Goal: Task Accomplishment & Management: Use online tool/utility

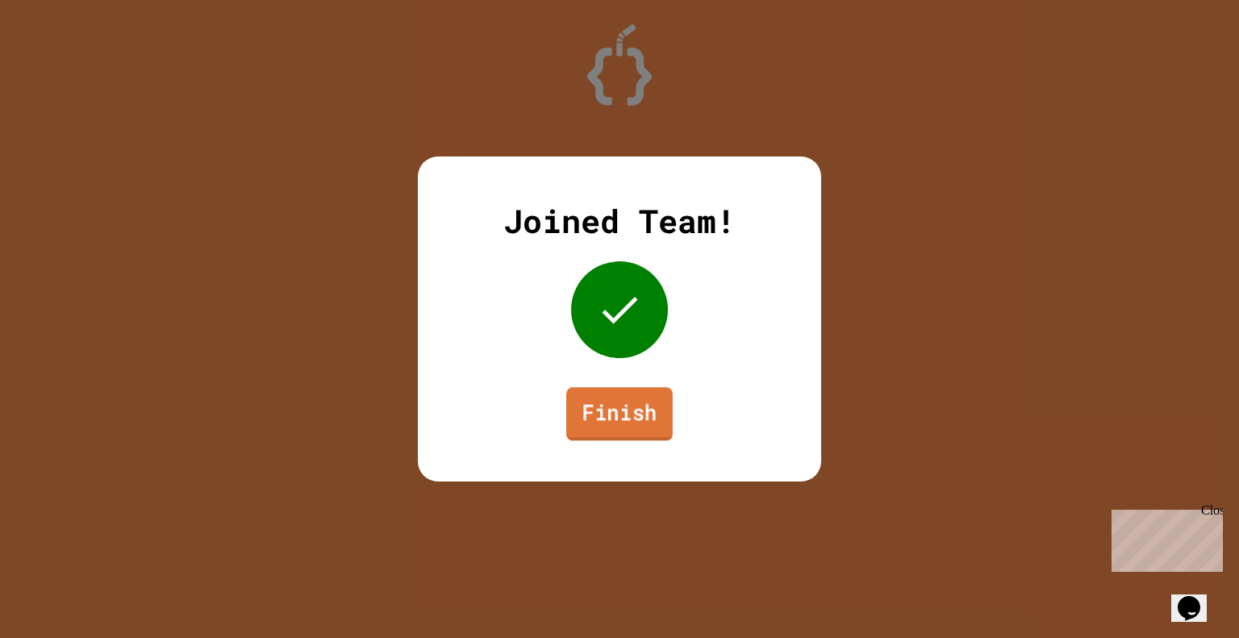
click at [594, 402] on link "Finish" at bounding box center [619, 413] width 106 height 53
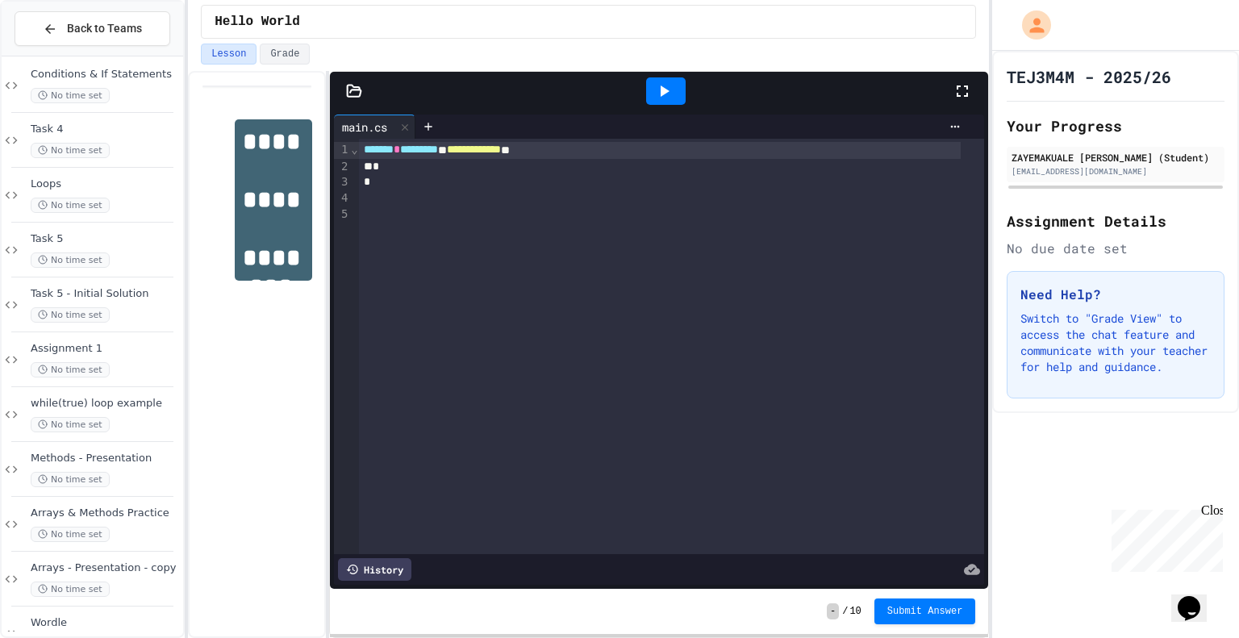
scroll to position [548, 0]
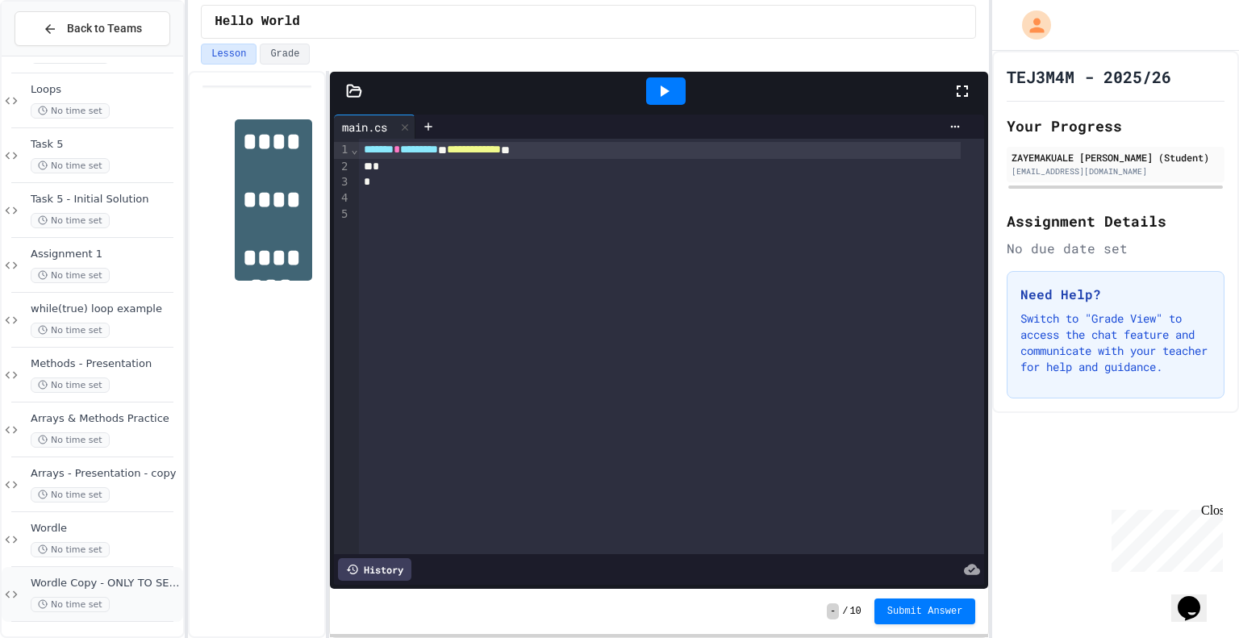
click at [77, 583] on span "Wordle Copy - ONLY TO SEE WHAT IT LOOKED LIKE AT THE START" at bounding box center [105, 584] width 149 height 14
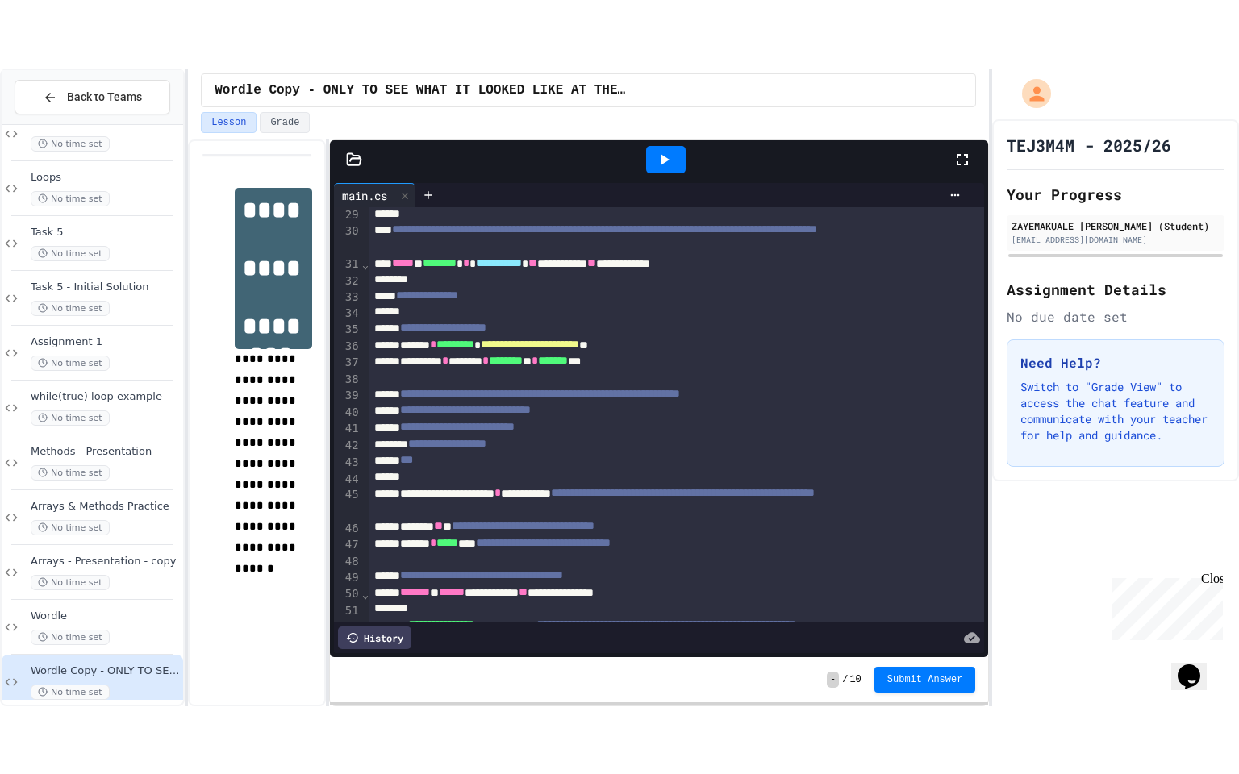
scroll to position [498, 0]
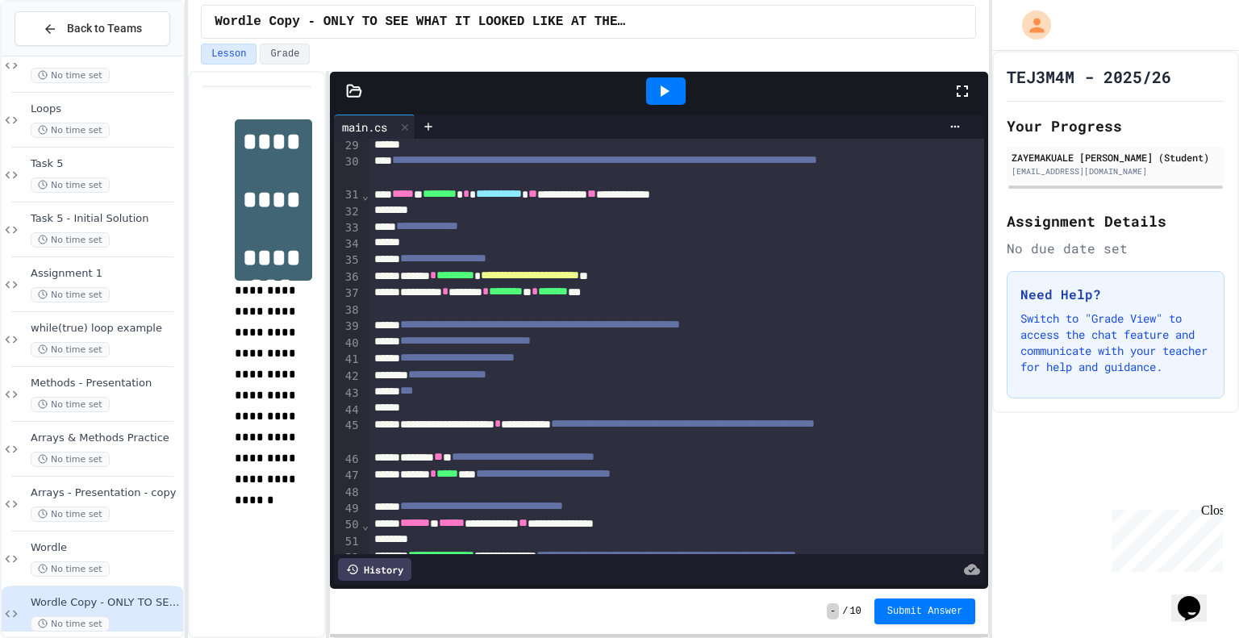
click at [962, 86] on icon at bounding box center [961, 90] width 19 height 19
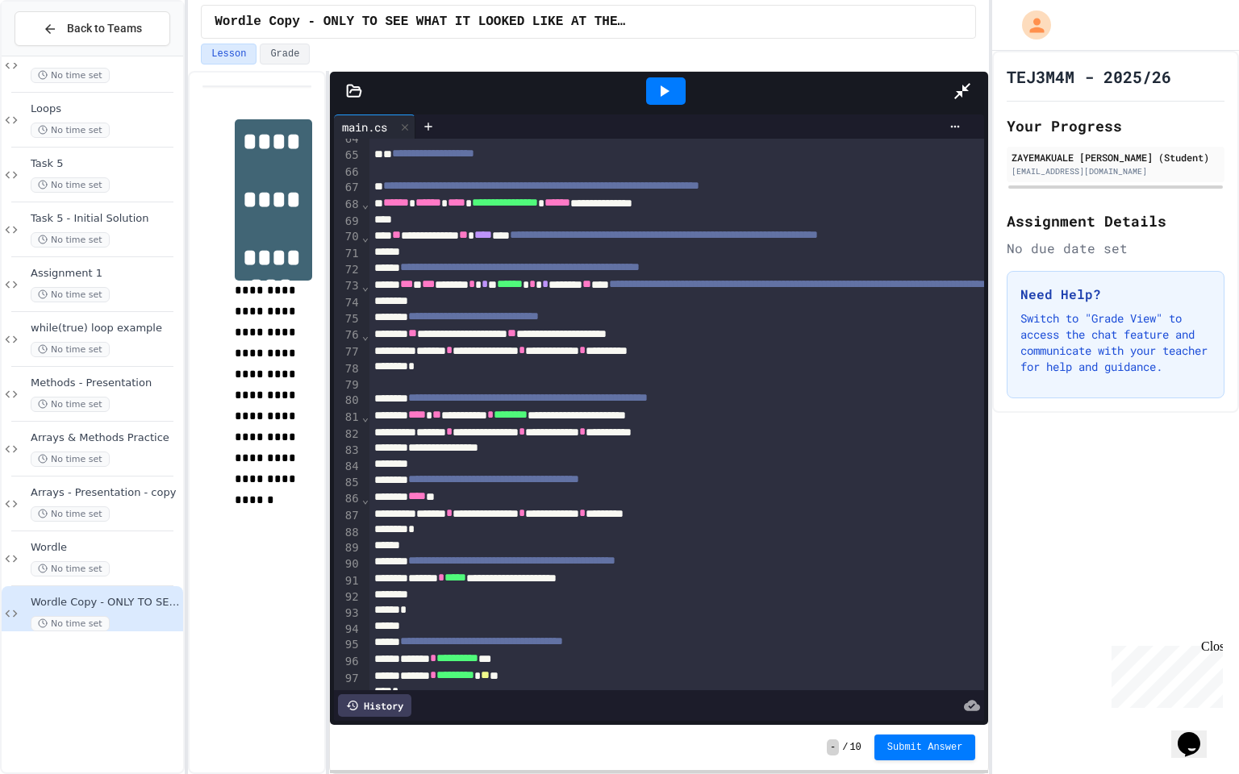
scroll to position [1094, 0]
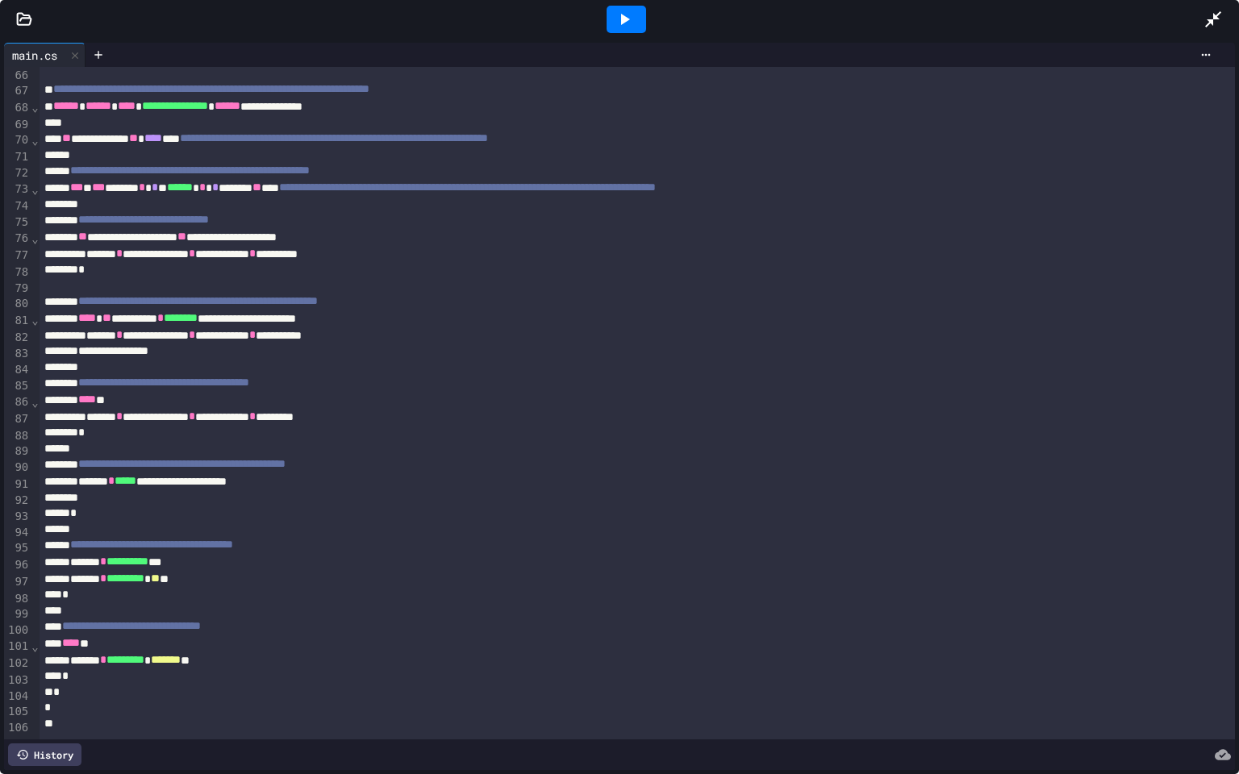
click at [627, 26] on icon at bounding box center [624, 19] width 19 height 19
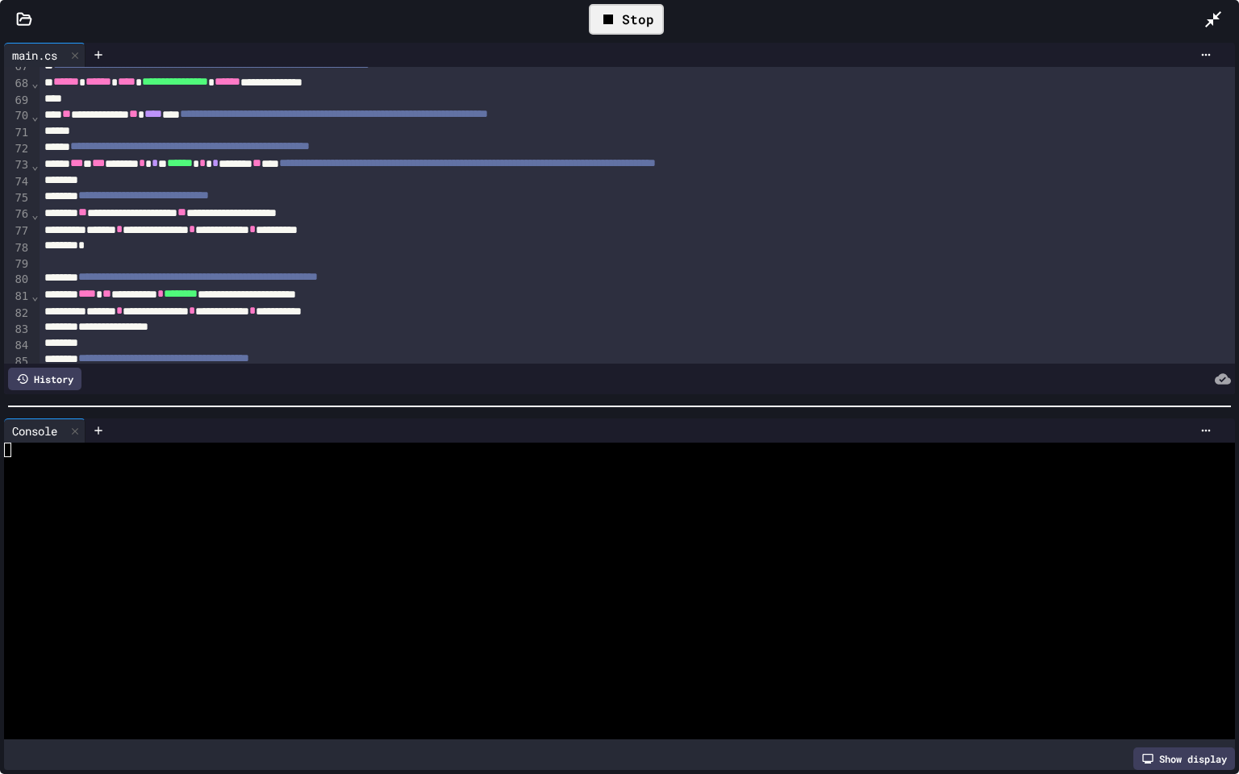
scroll to position [411, 0]
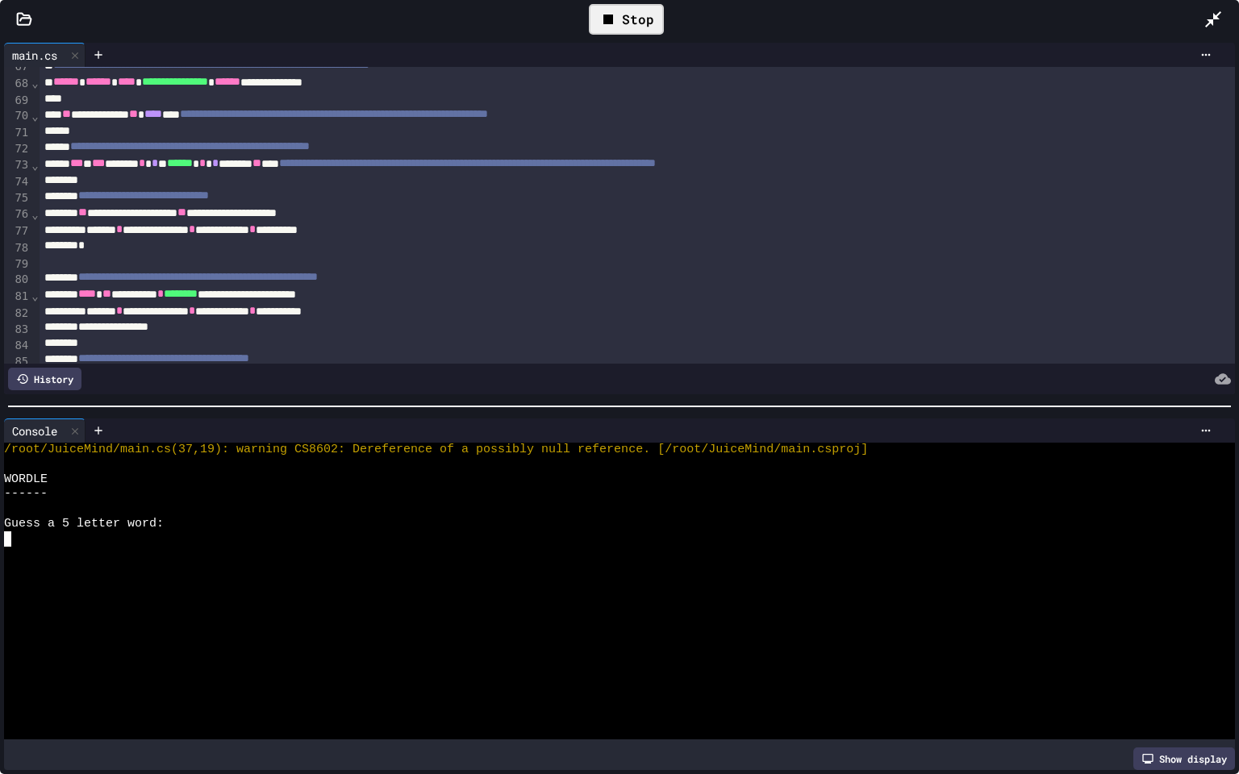
click at [137, 539] on div at bounding box center [606, 538] width 1205 height 15
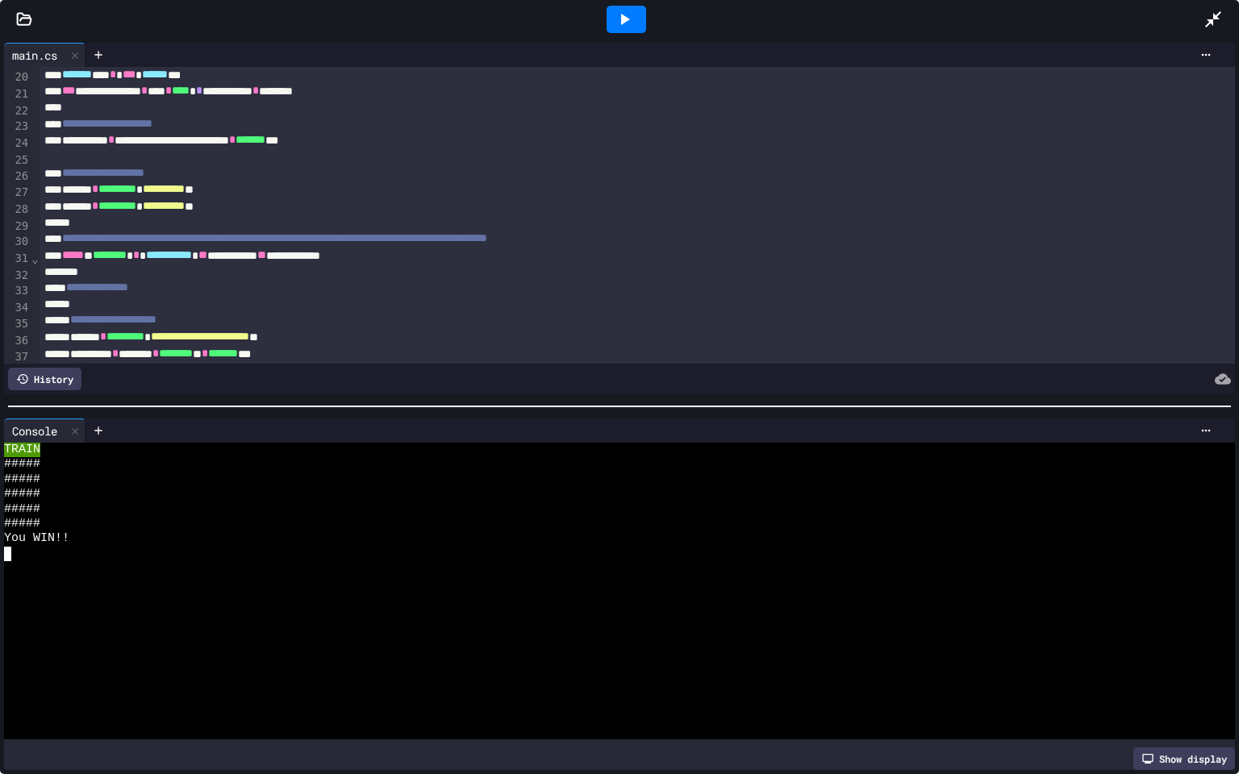
scroll to position [0, 0]
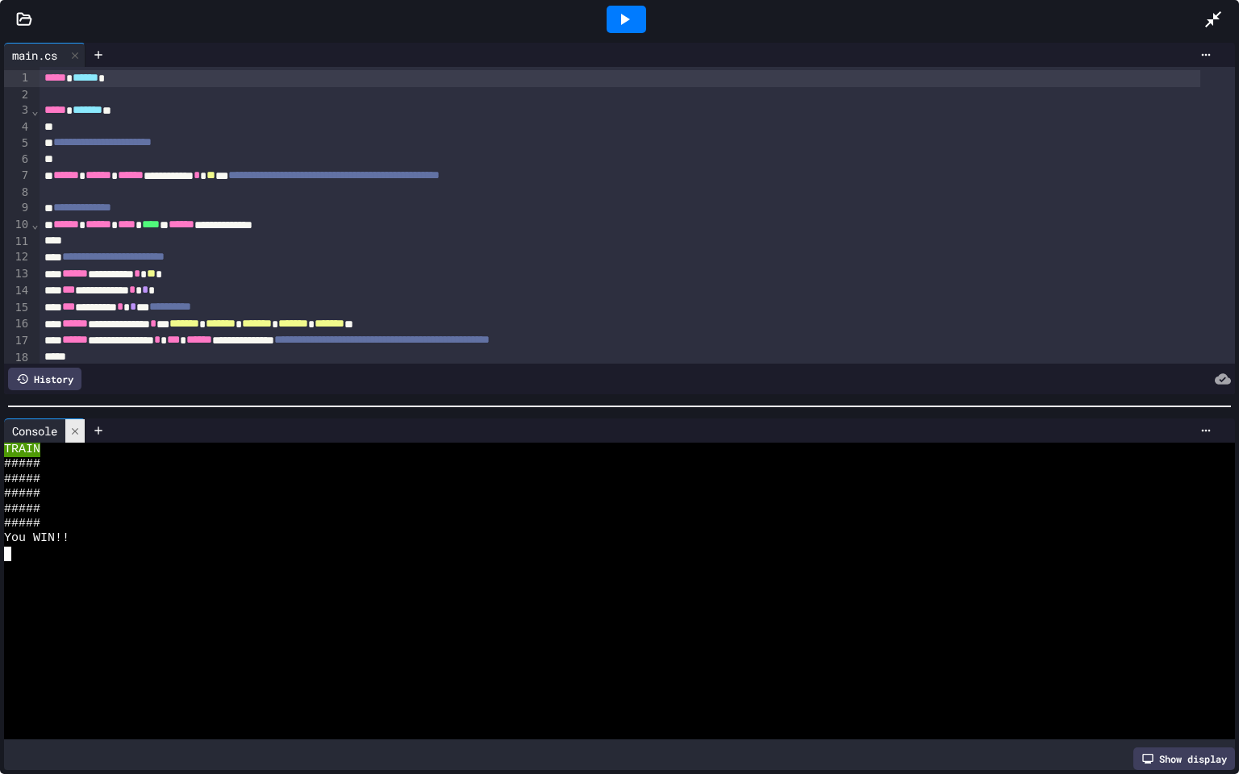
click at [83, 420] on div at bounding box center [74, 430] width 19 height 23
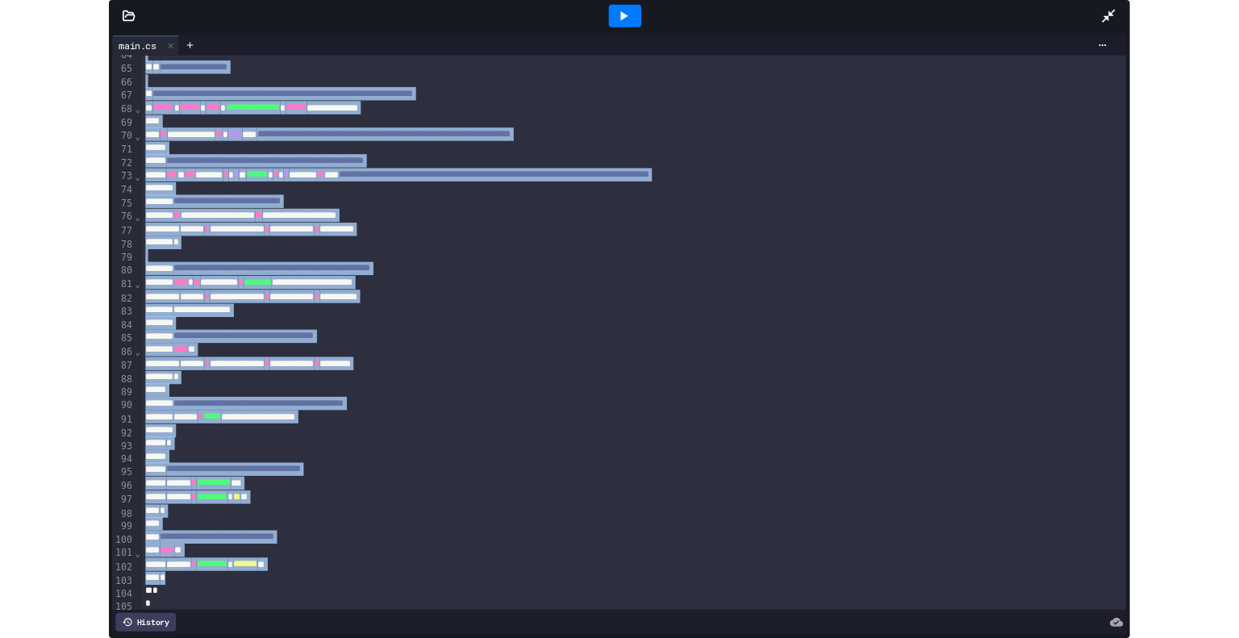
scroll to position [1094, 0]
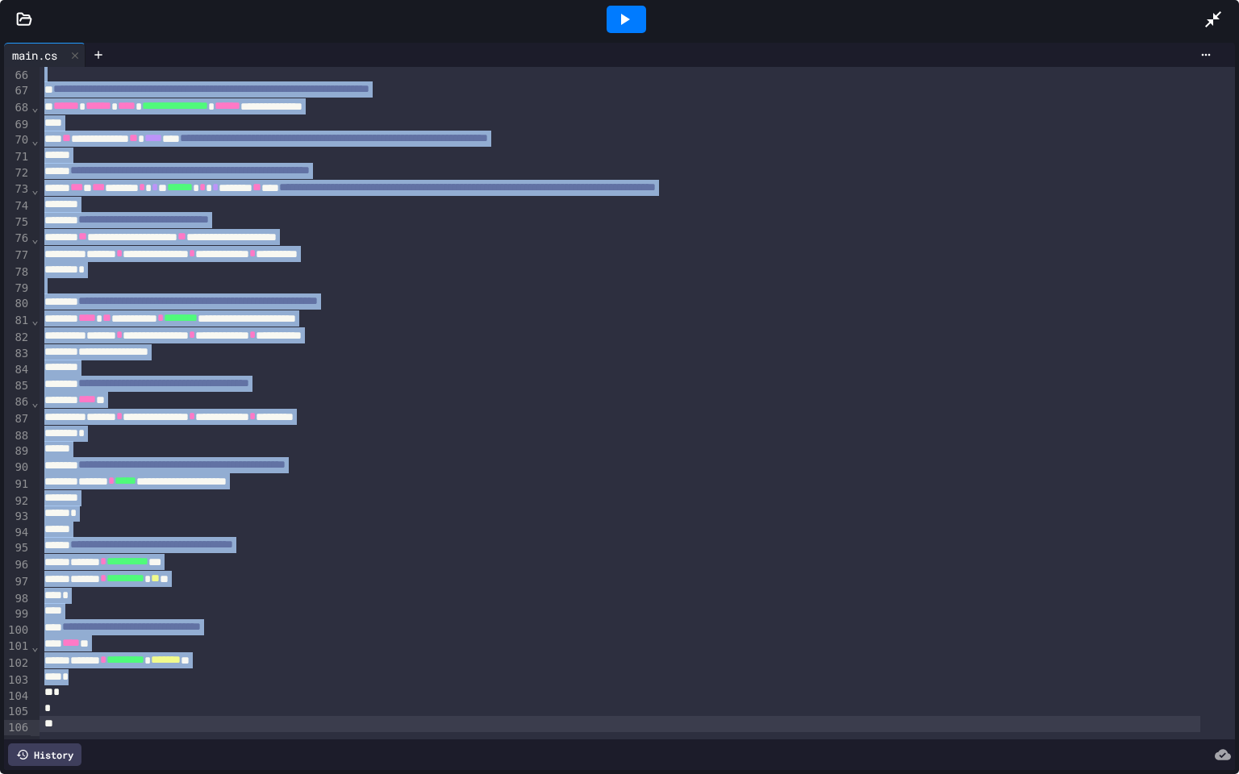
drag, startPoint x: 71, startPoint y: 373, endPoint x: 387, endPoint y: 772, distance: 508.6
copy div "**********"
click at [1216, 15] on icon at bounding box center [1212, 19] width 19 height 19
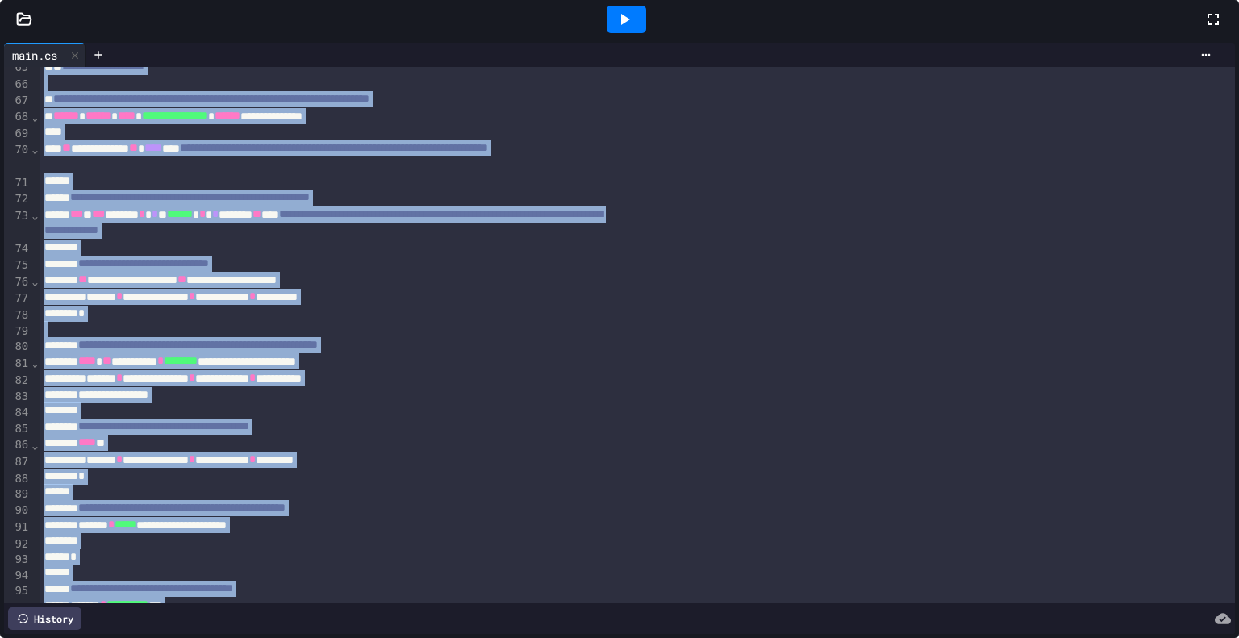
scroll to position [1127, 0]
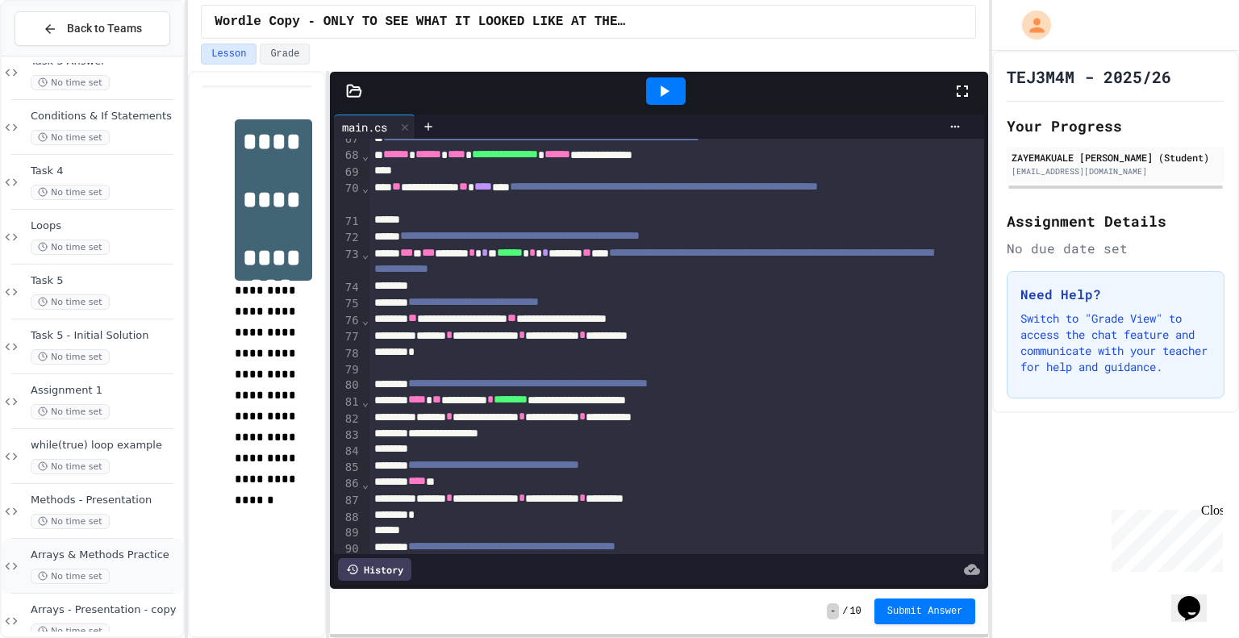
click at [103, 561] on div "Arrays & Methods Practice No time set" at bounding box center [105, 565] width 149 height 35
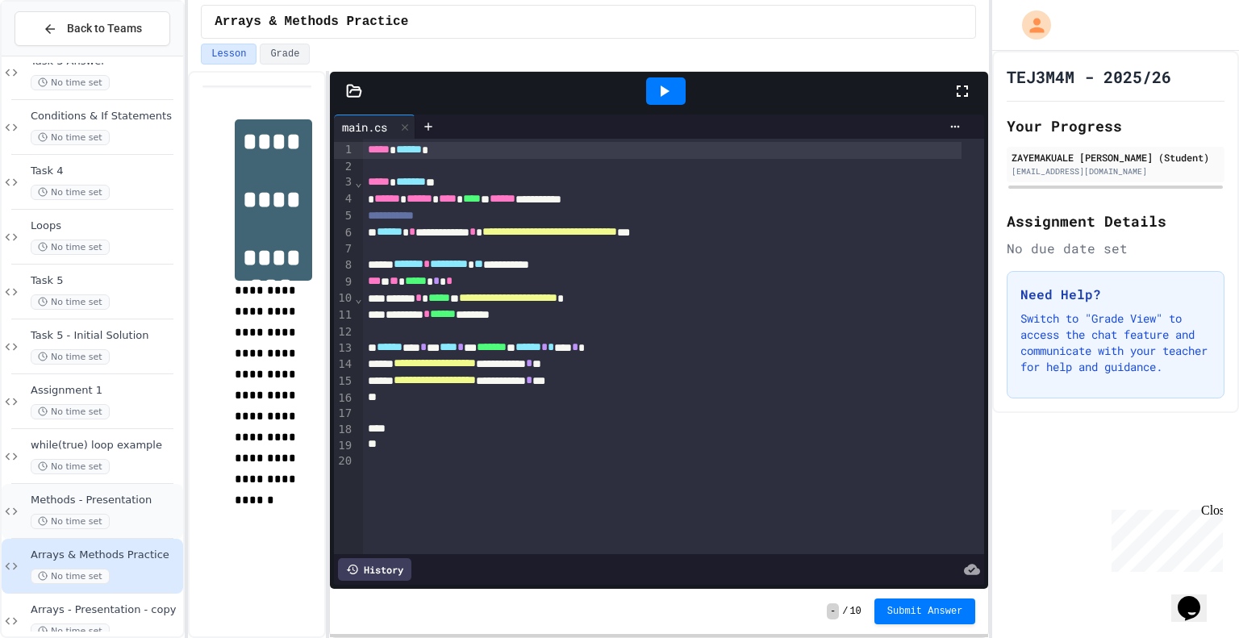
scroll to position [548, 0]
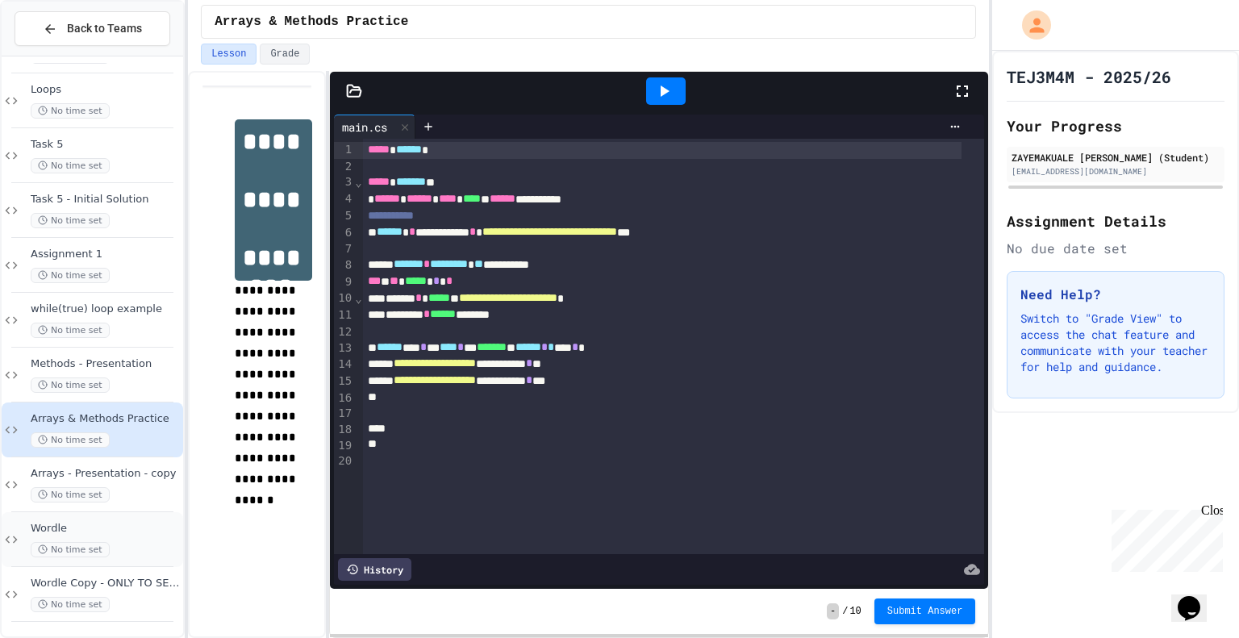
click at [101, 516] on div "Wordle No time set" at bounding box center [92, 539] width 181 height 55
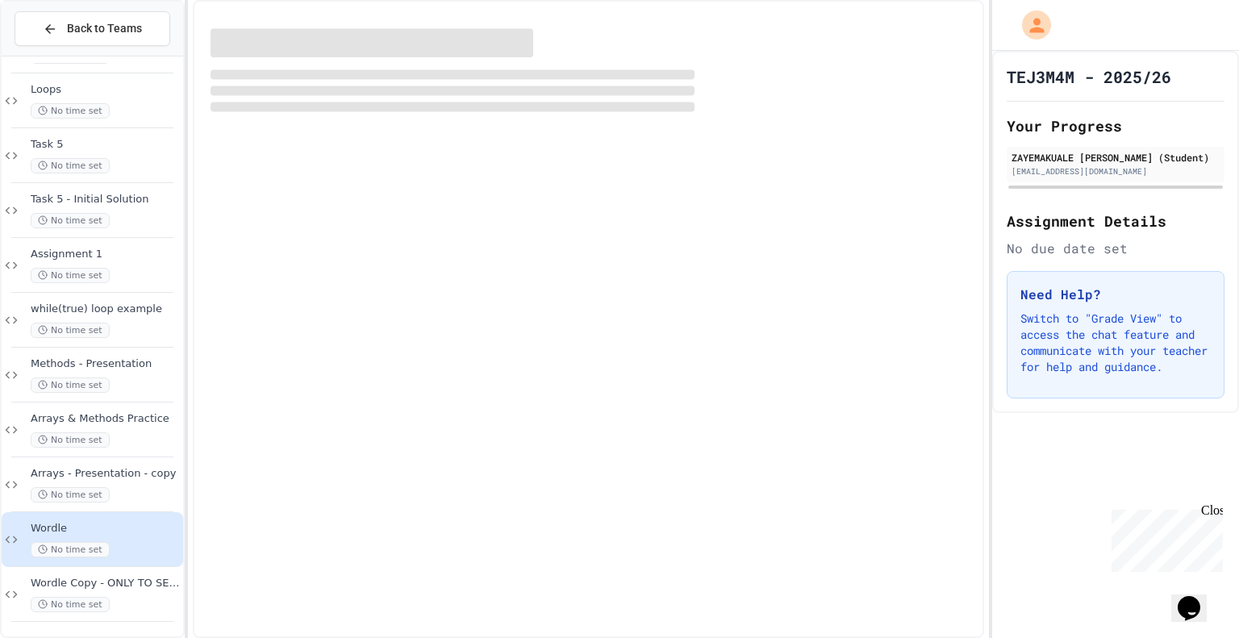
scroll to position [528, 0]
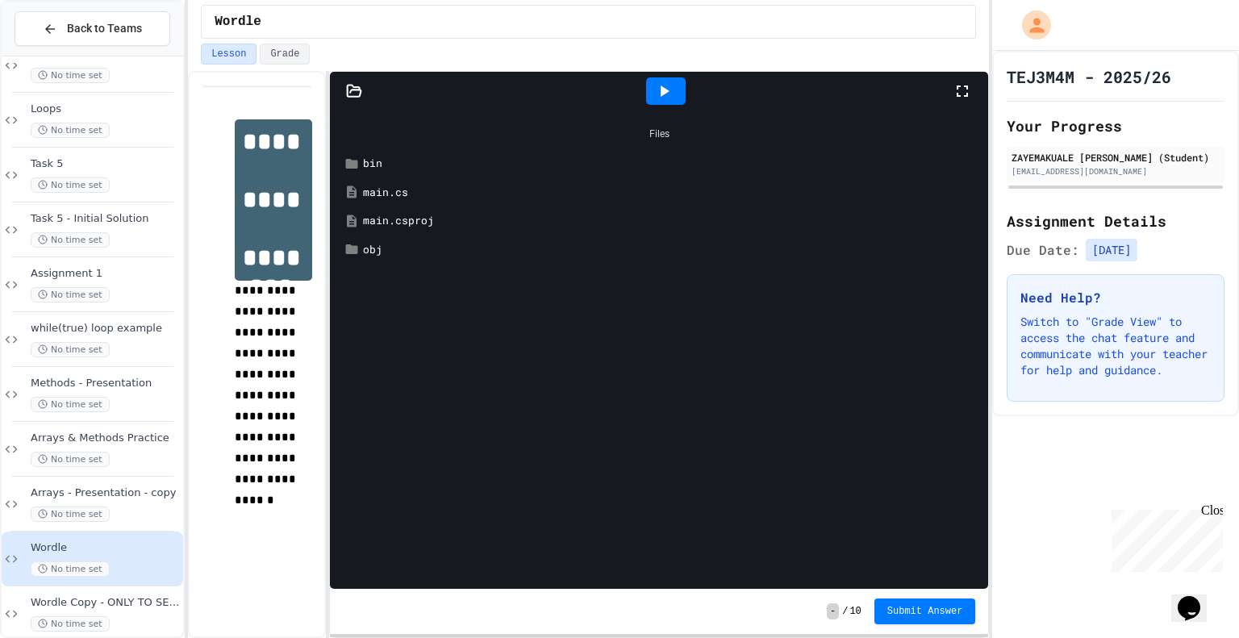
click at [661, 85] on icon at bounding box center [663, 90] width 19 height 19
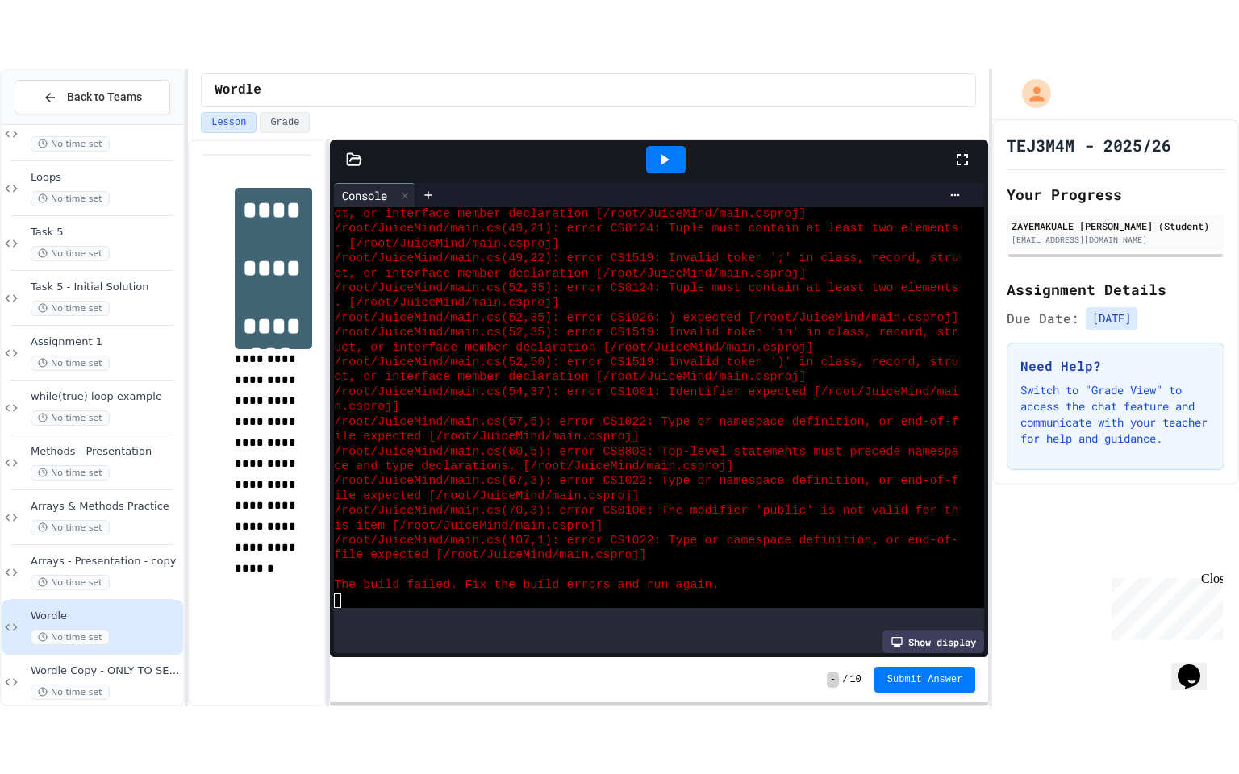
scroll to position [1513, 0]
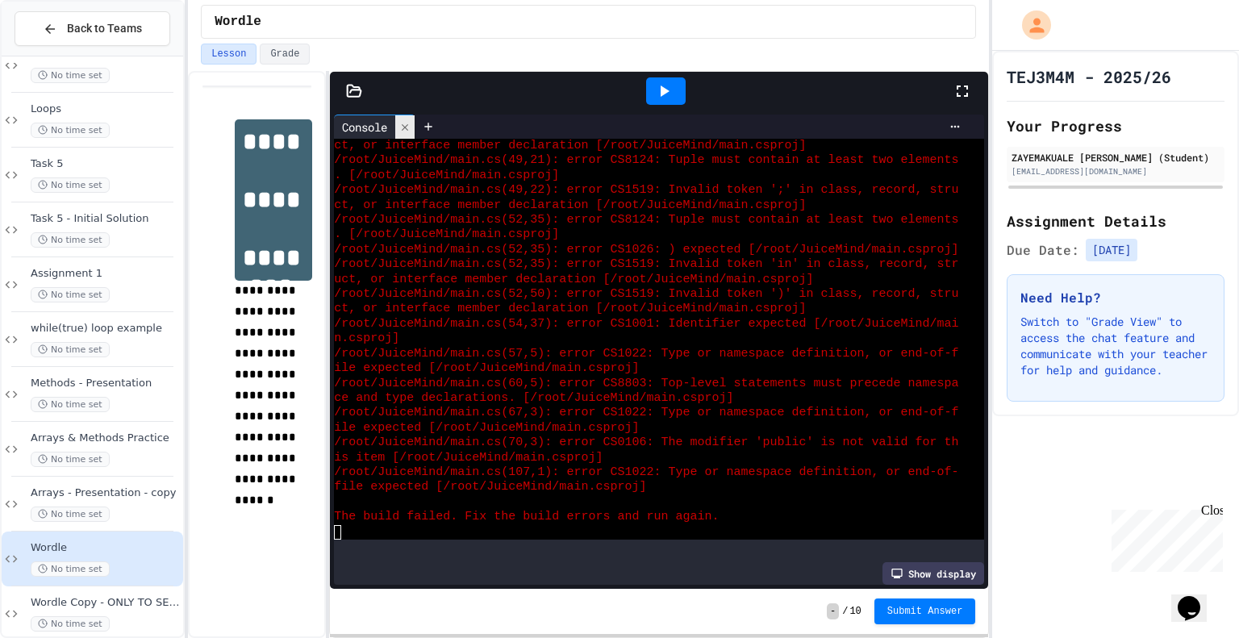
click at [407, 127] on icon at bounding box center [404, 127] width 11 height 11
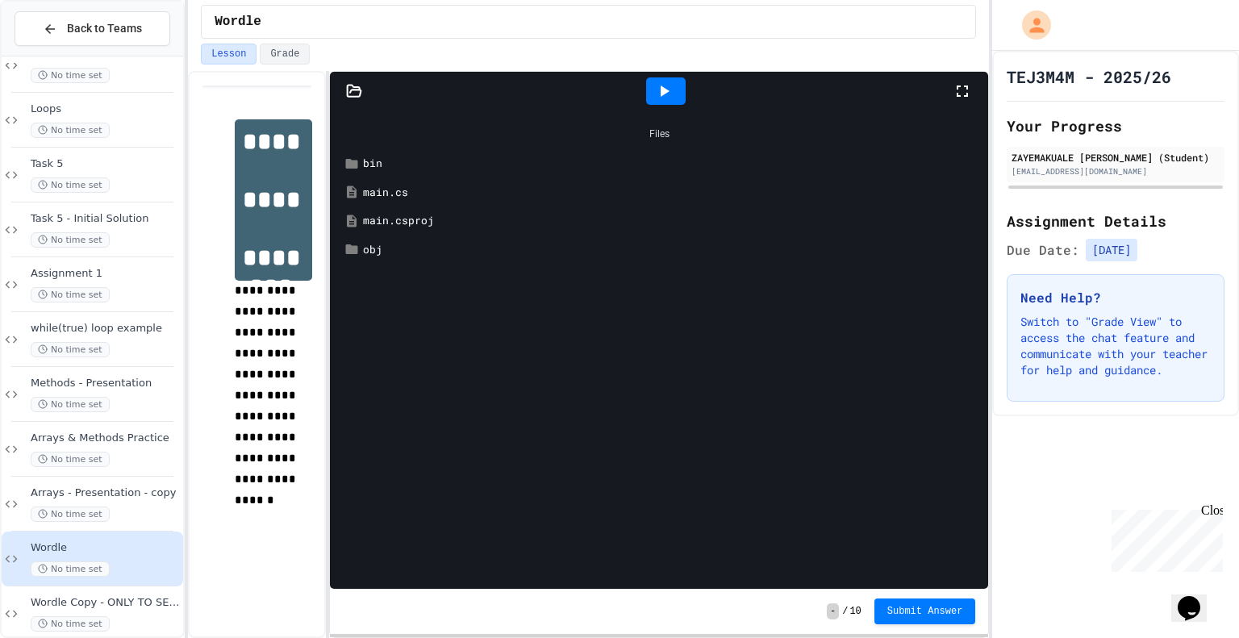
click at [958, 90] on icon at bounding box center [961, 90] width 19 height 19
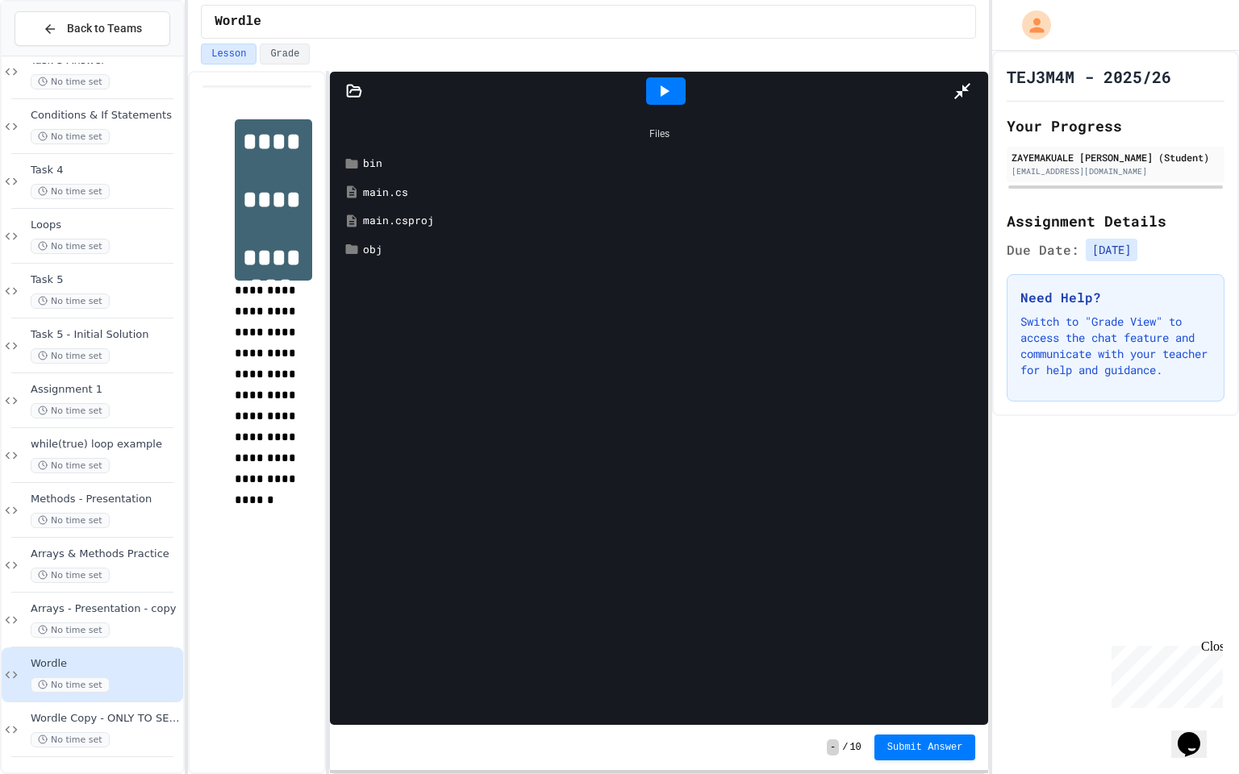
scroll to position [411, 0]
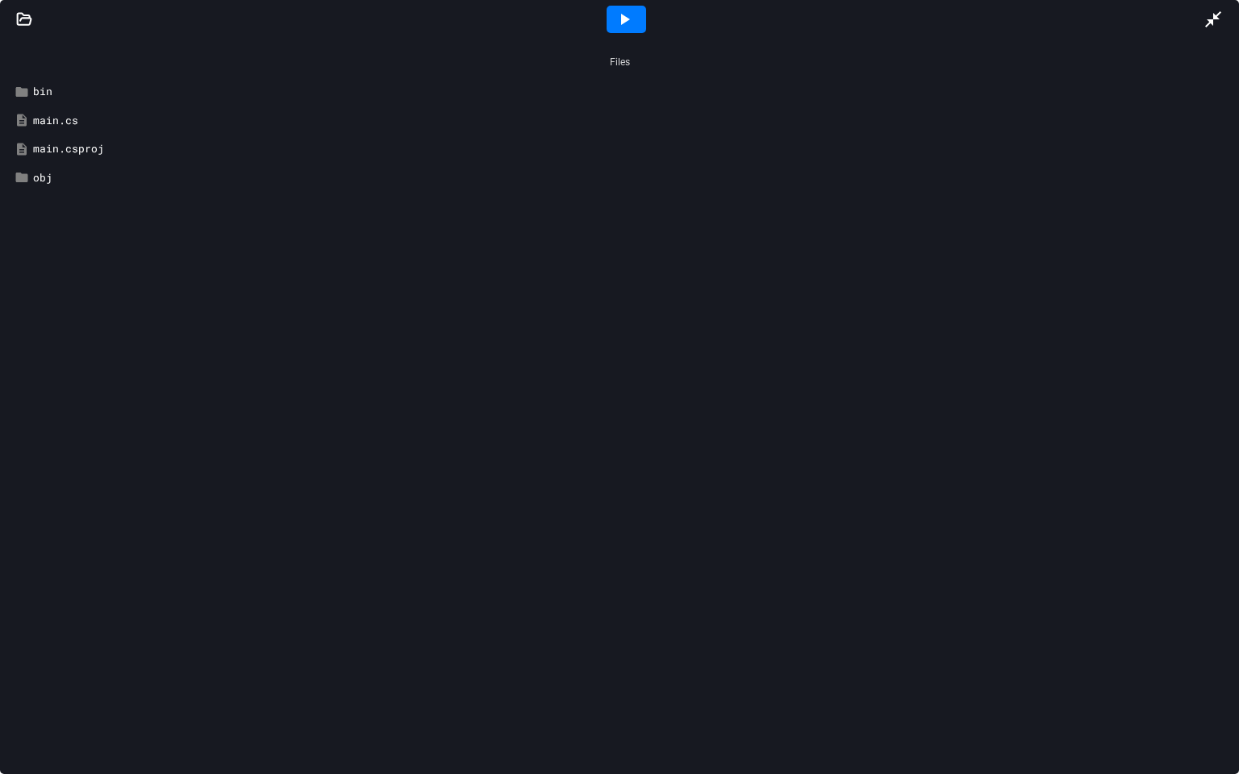
click at [50, 116] on div "main.cs" at bounding box center [631, 121] width 1196 height 16
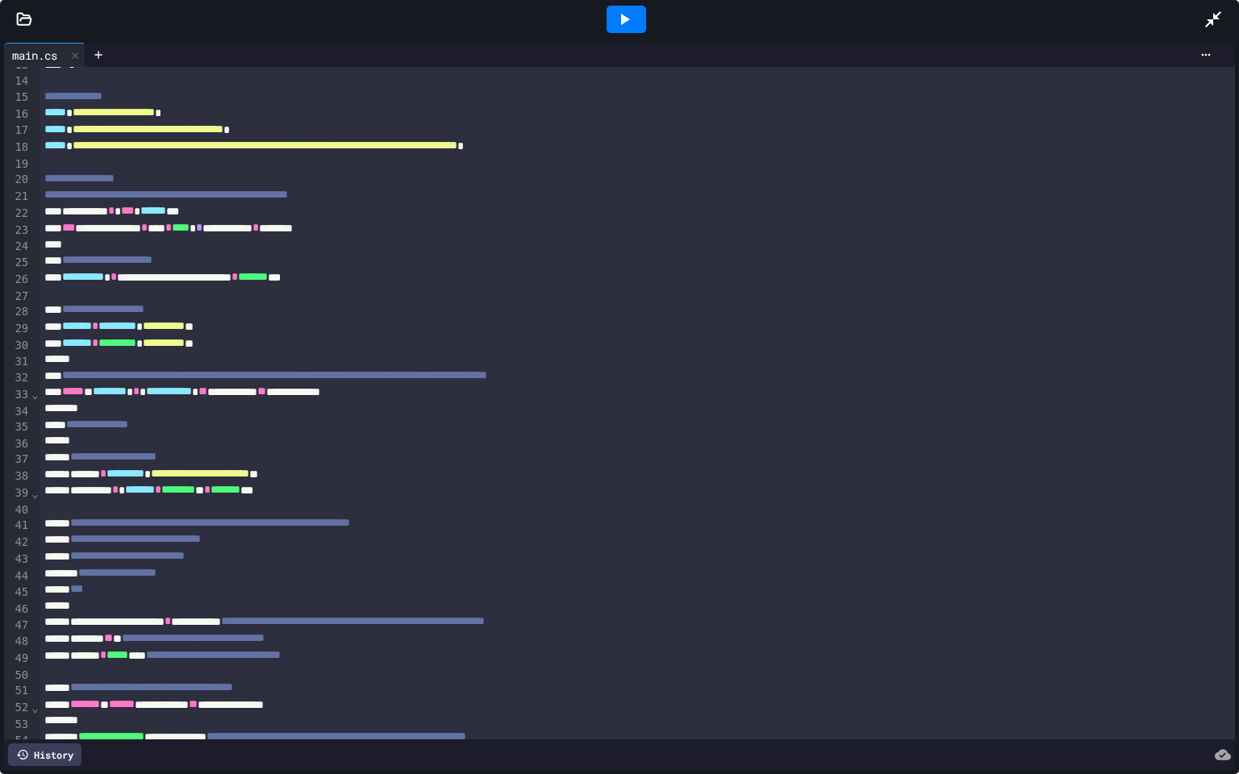
scroll to position [0, 0]
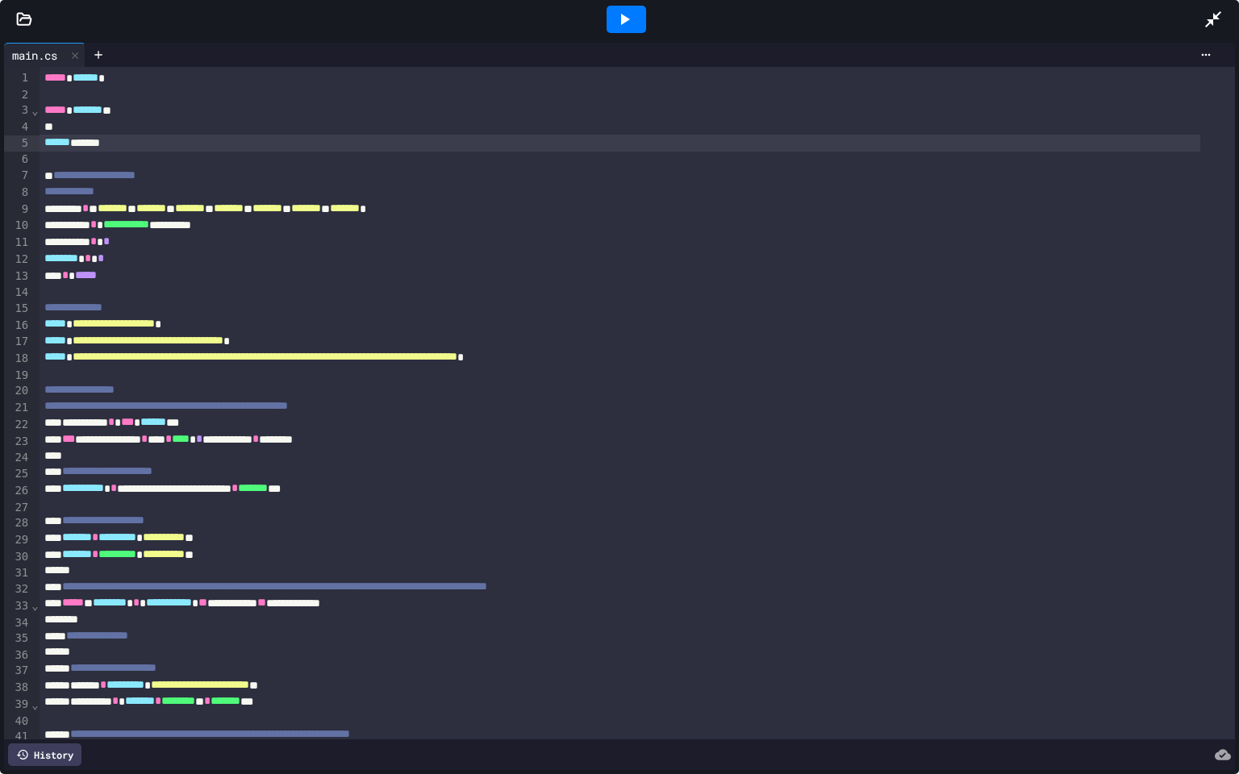
click at [48, 144] on span "******" at bounding box center [57, 141] width 26 height 11
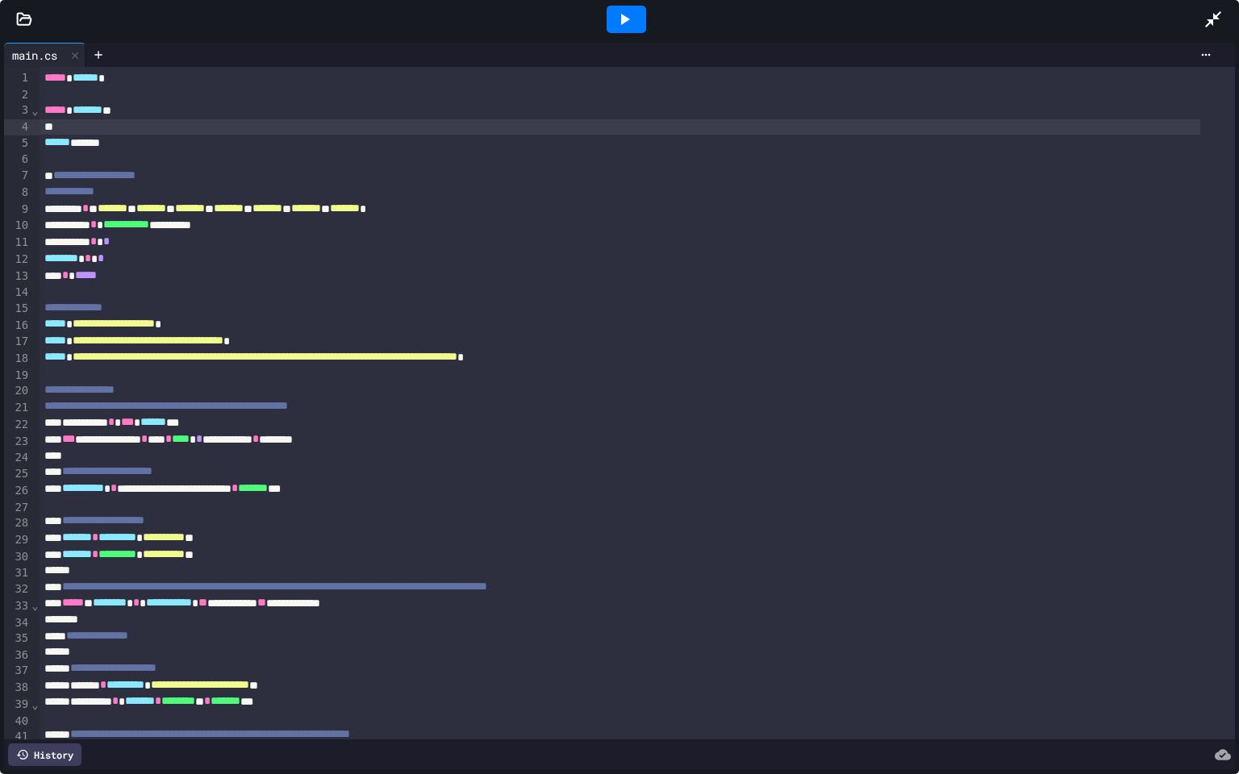
click at [40, 133] on div at bounding box center [620, 127] width 1161 height 16
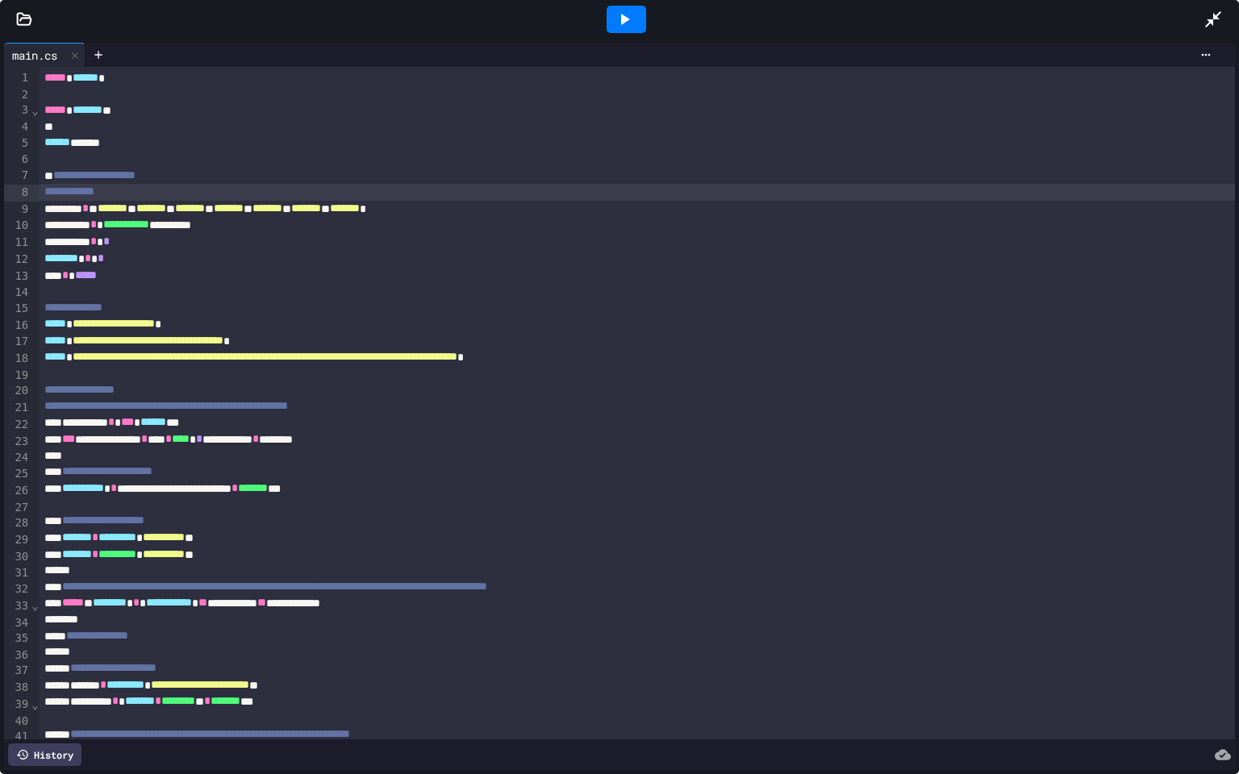
click at [119, 198] on div "**********" at bounding box center [637, 192] width 1195 height 16
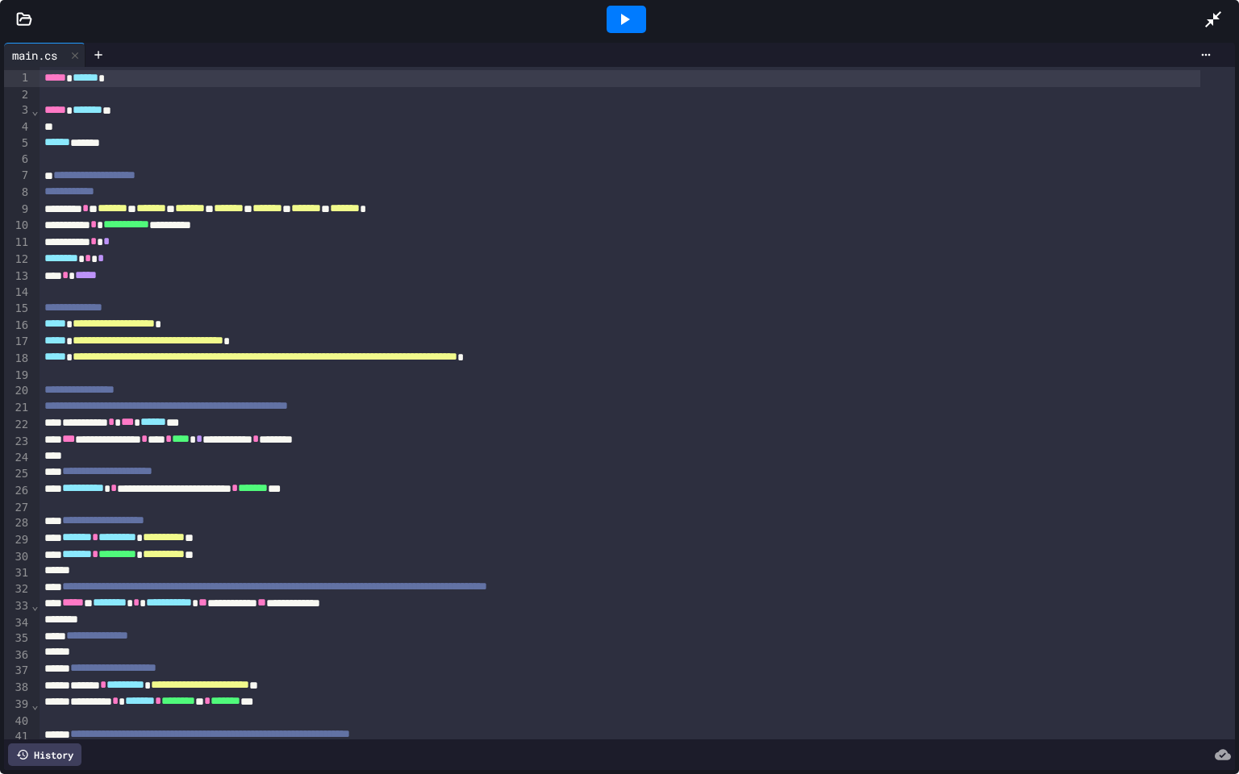
click at [135, 81] on div "***** ****** *" at bounding box center [620, 78] width 1161 height 17
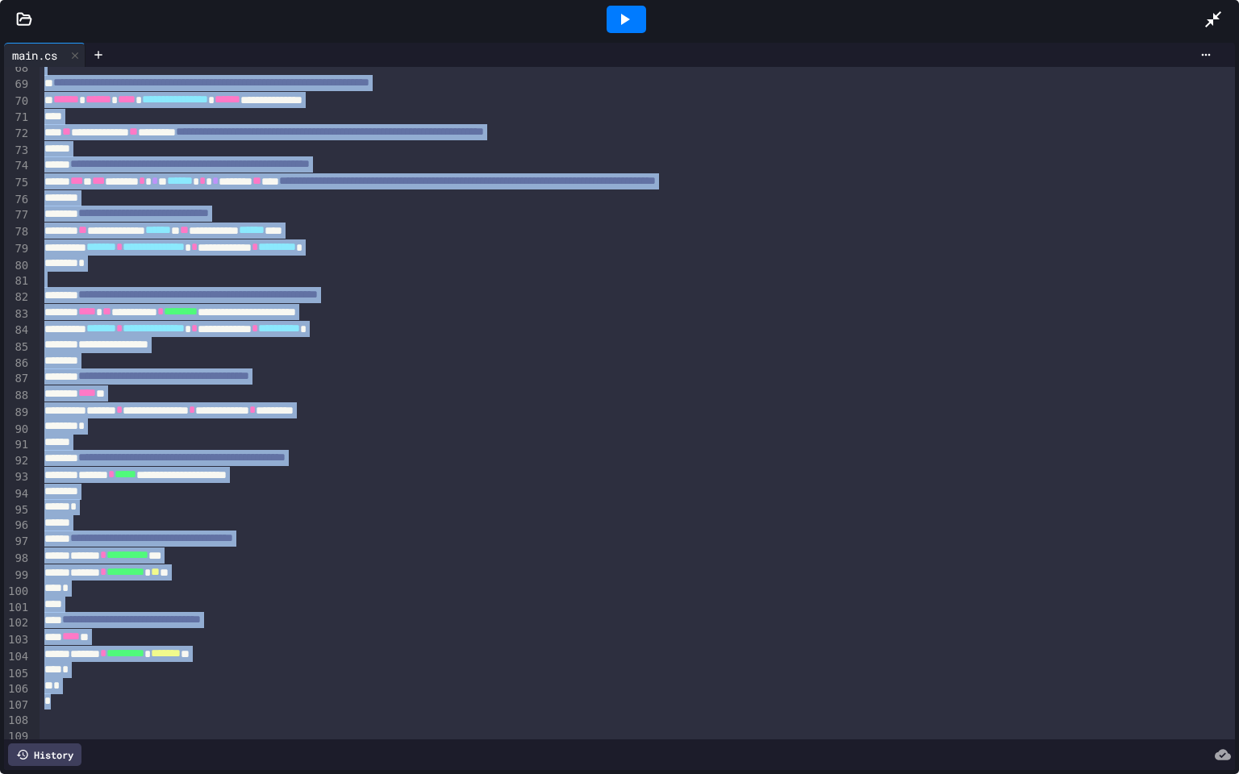
scroll to position [1159, 0]
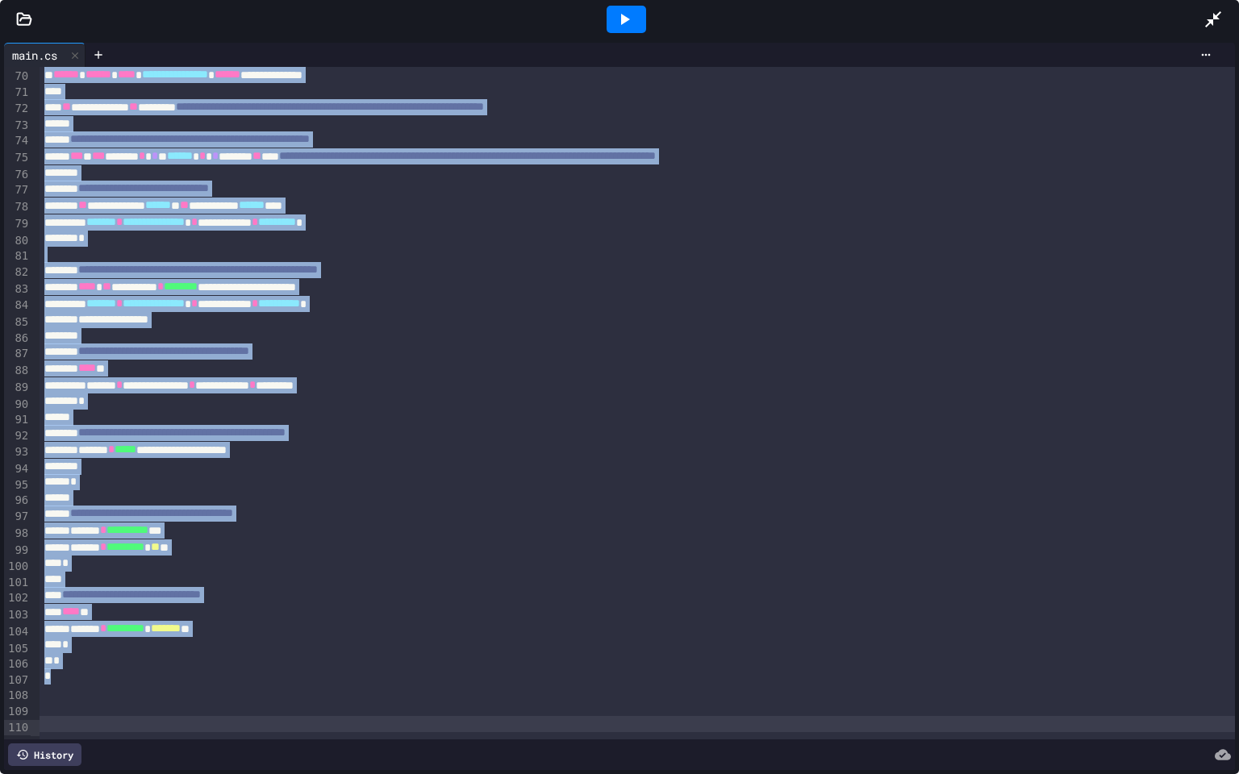
drag, startPoint x: 39, startPoint y: 77, endPoint x: 396, endPoint y: 771, distance: 780.2
click at [396, 637] on div "**********" at bounding box center [619, 407] width 1239 height 736
copy div "**********"
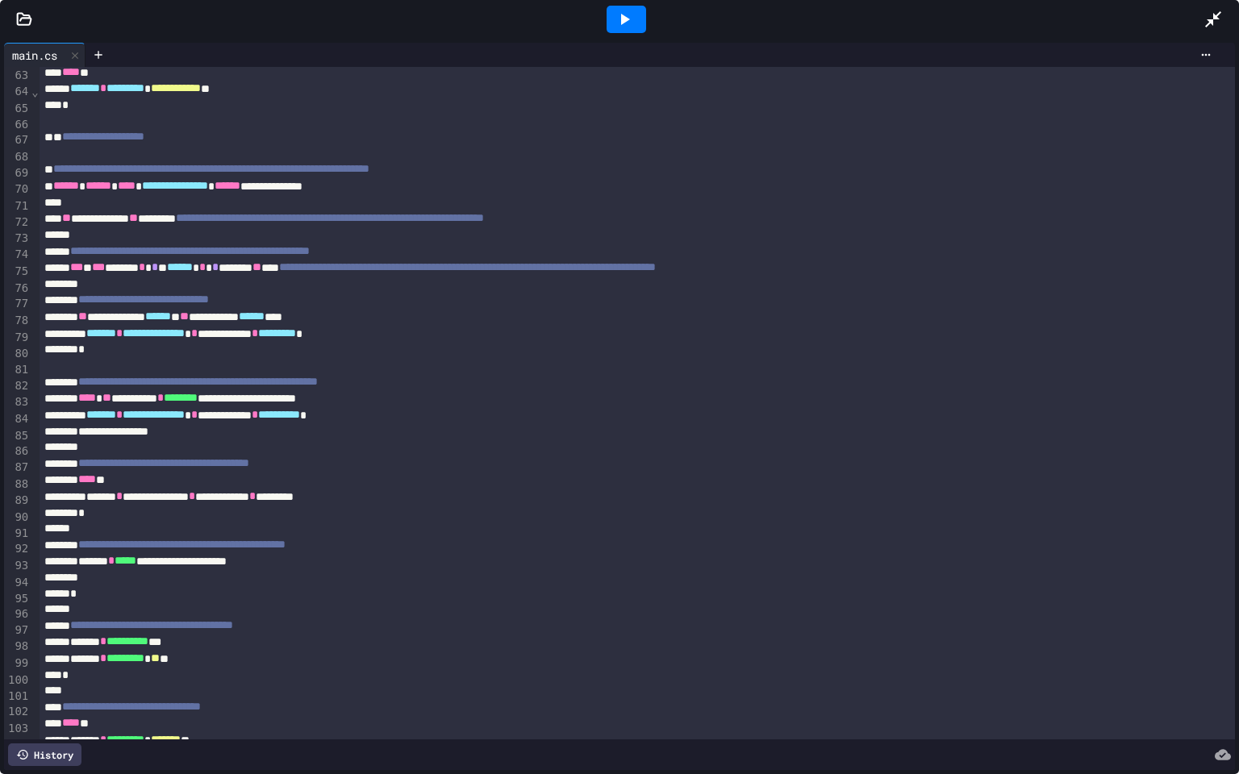
scroll to position [1161, 0]
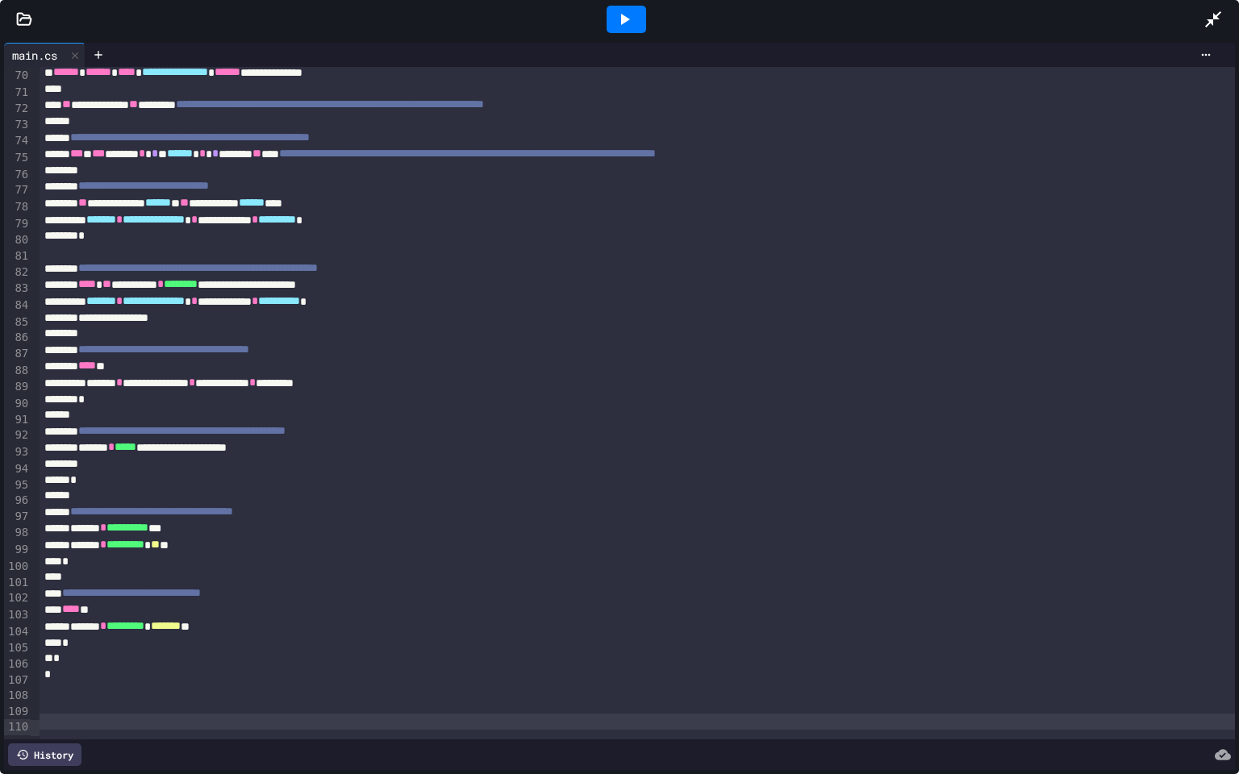
click at [626, 15] on icon at bounding box center [624, 19] width 19 height 19
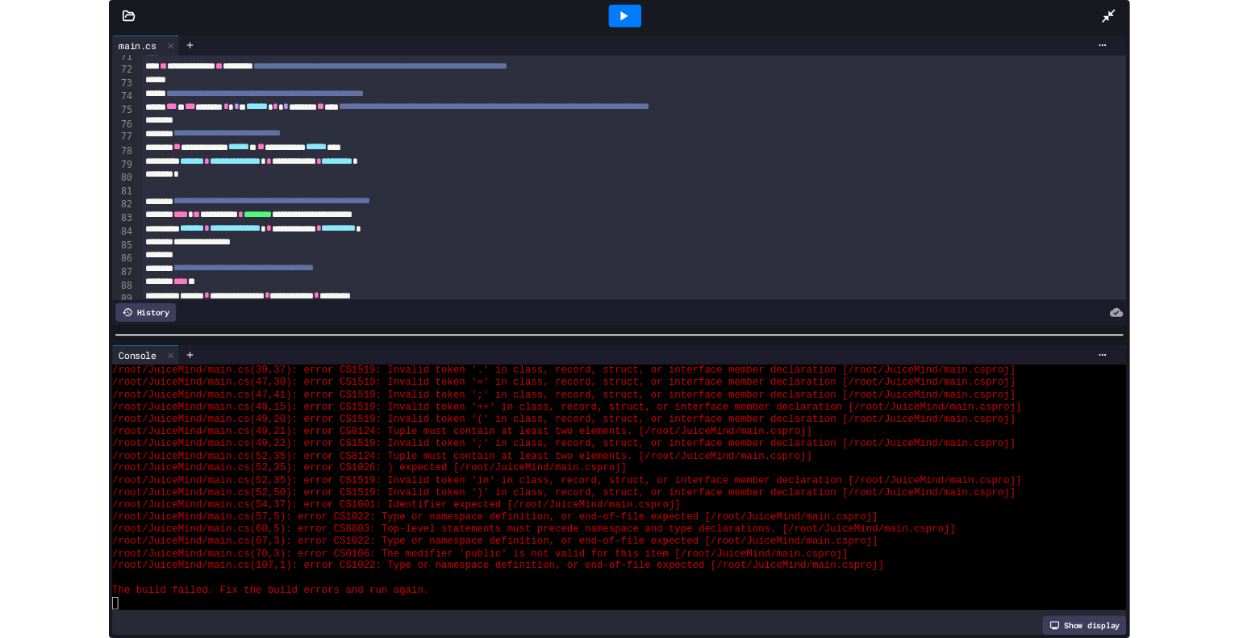
scroll to position [756, 0]
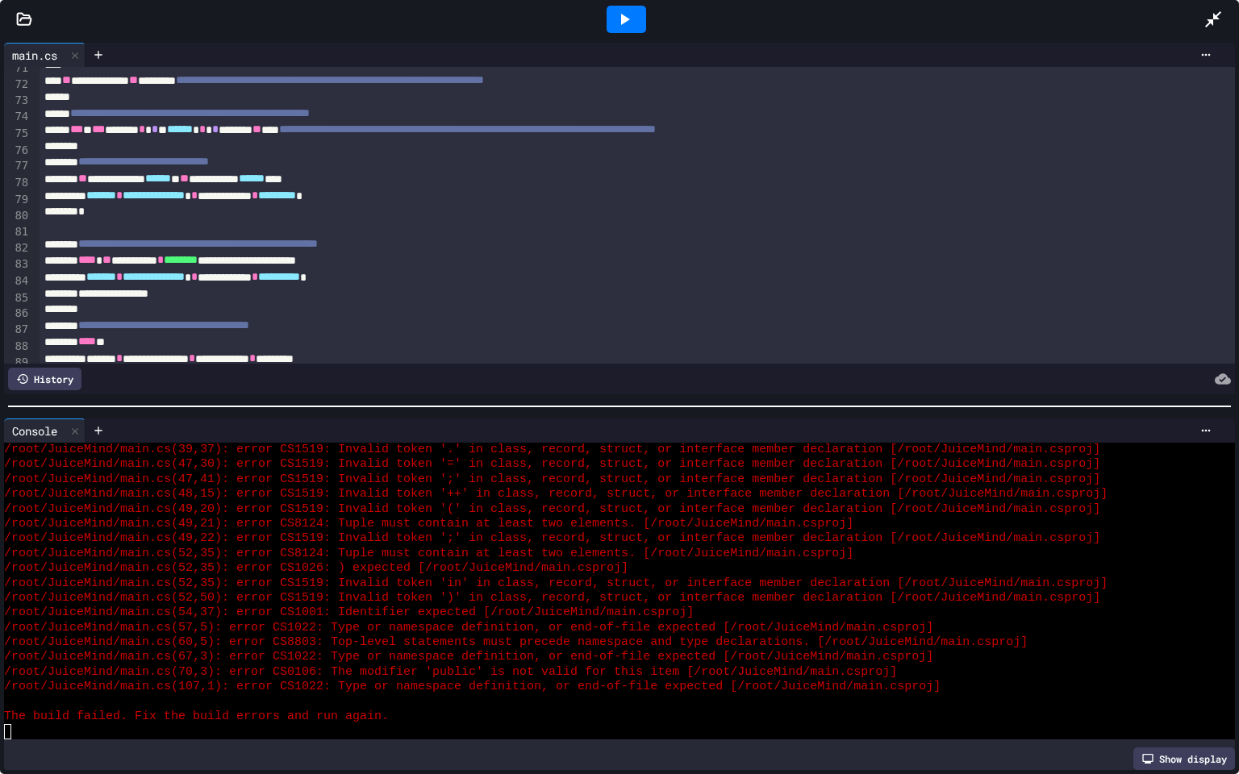
click at [1210, 22] on icon at bounding box center [1213, 19] width 16 height 16
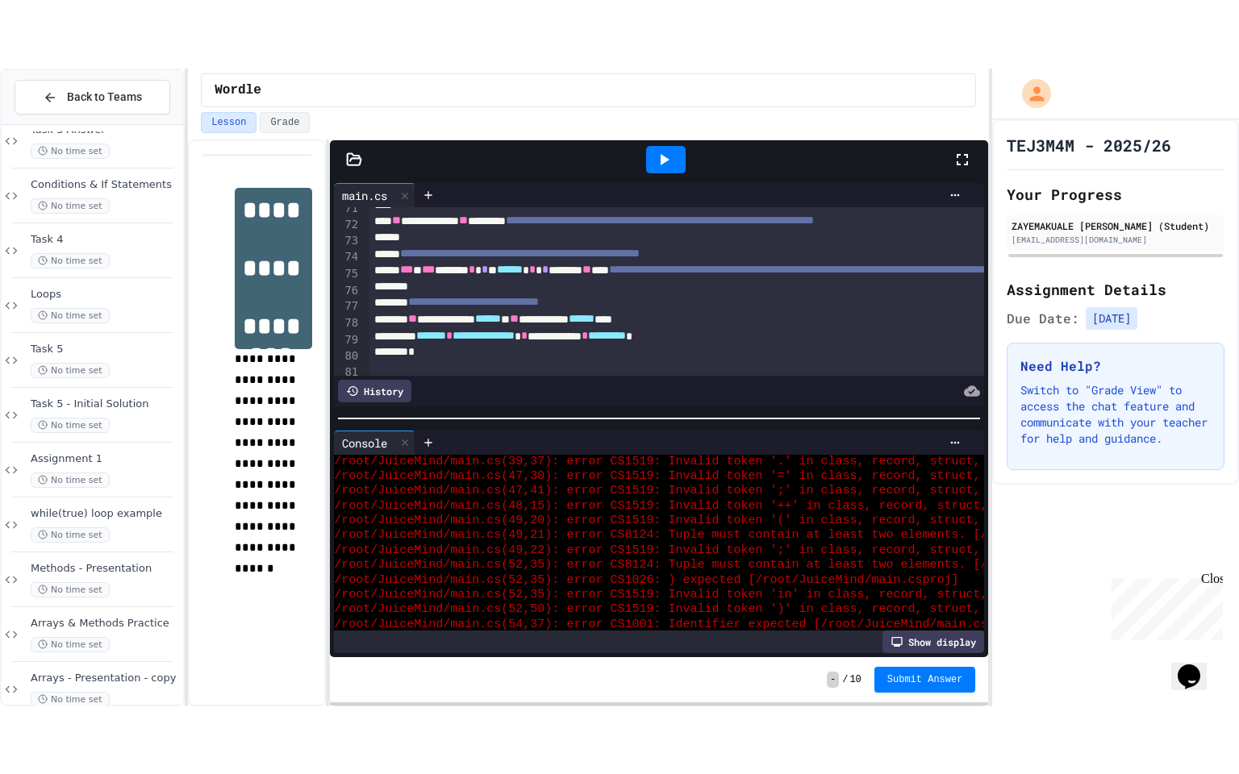
scroll to position [1751, 0]
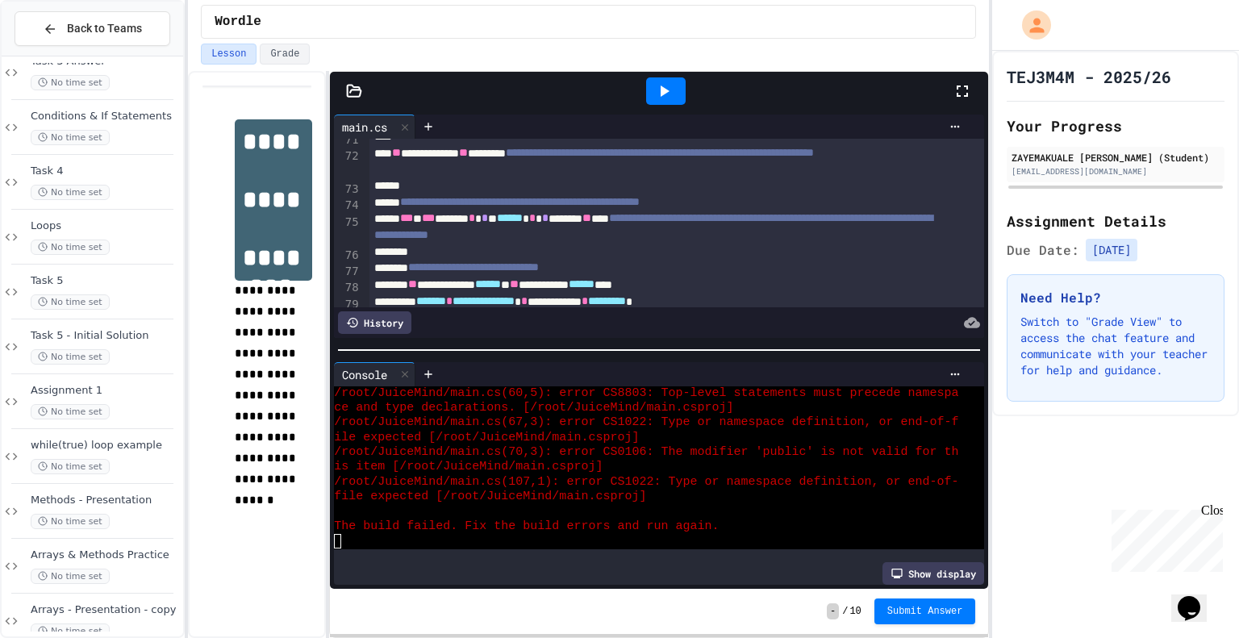
click at [958, 86] on icon at bounding box center [962, 90] width 11 height 11
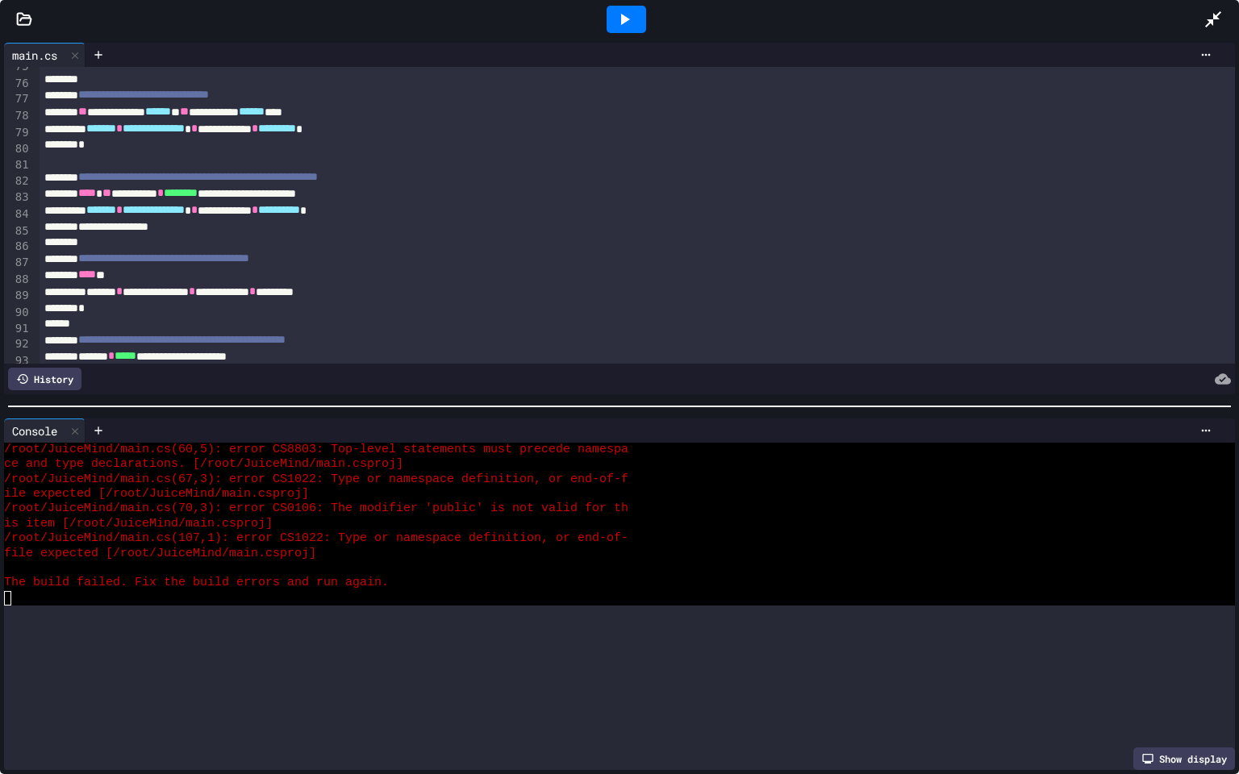
scroll to position [756, 0]
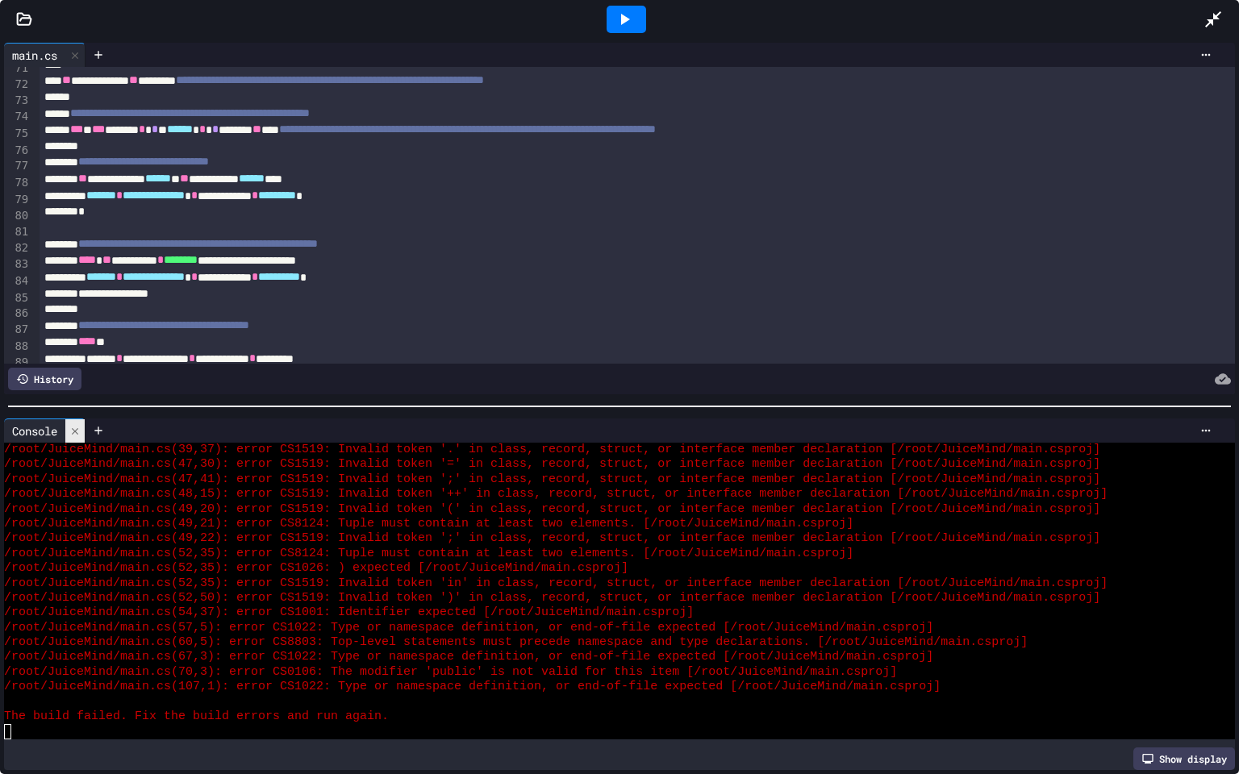
click at [74, 432] on div at bounding box center [74, 430] width 19 height 23
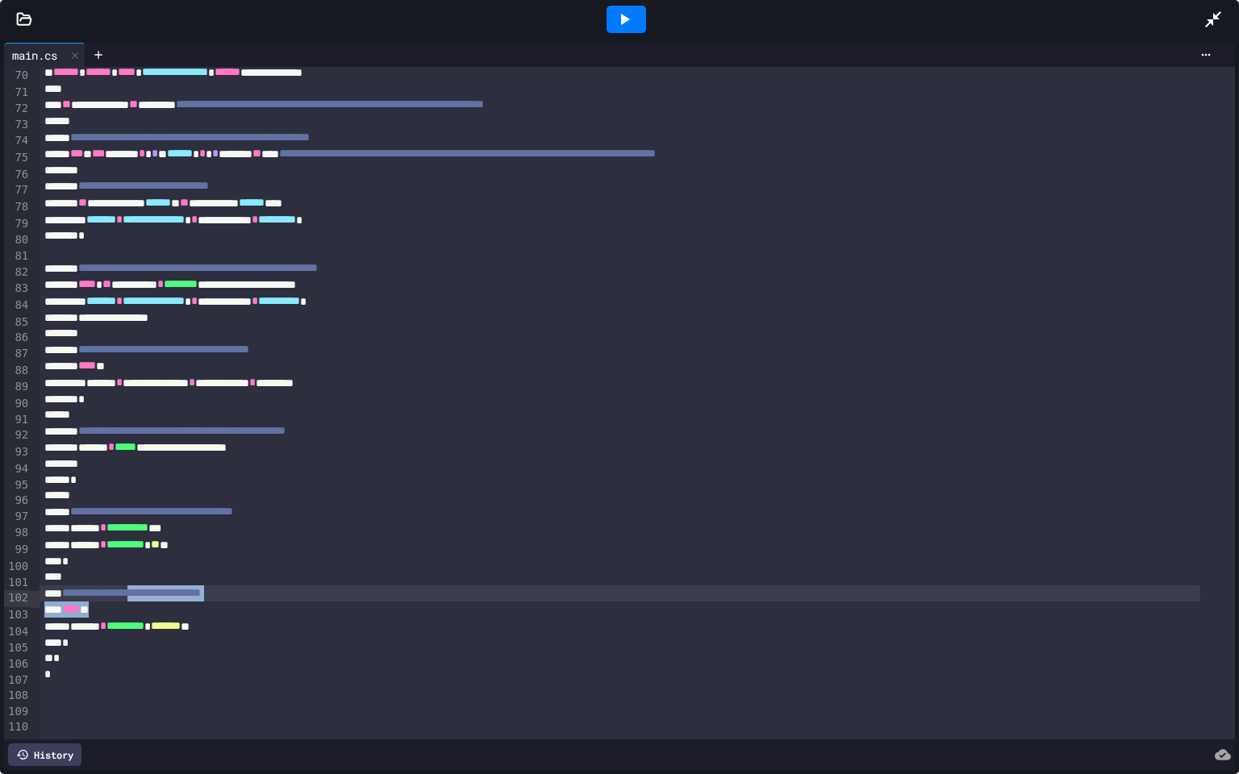
drag, startPoint x: 290, startPoint y: 594, endPoint x: 176, endPoint y: 576, distance: 115.2
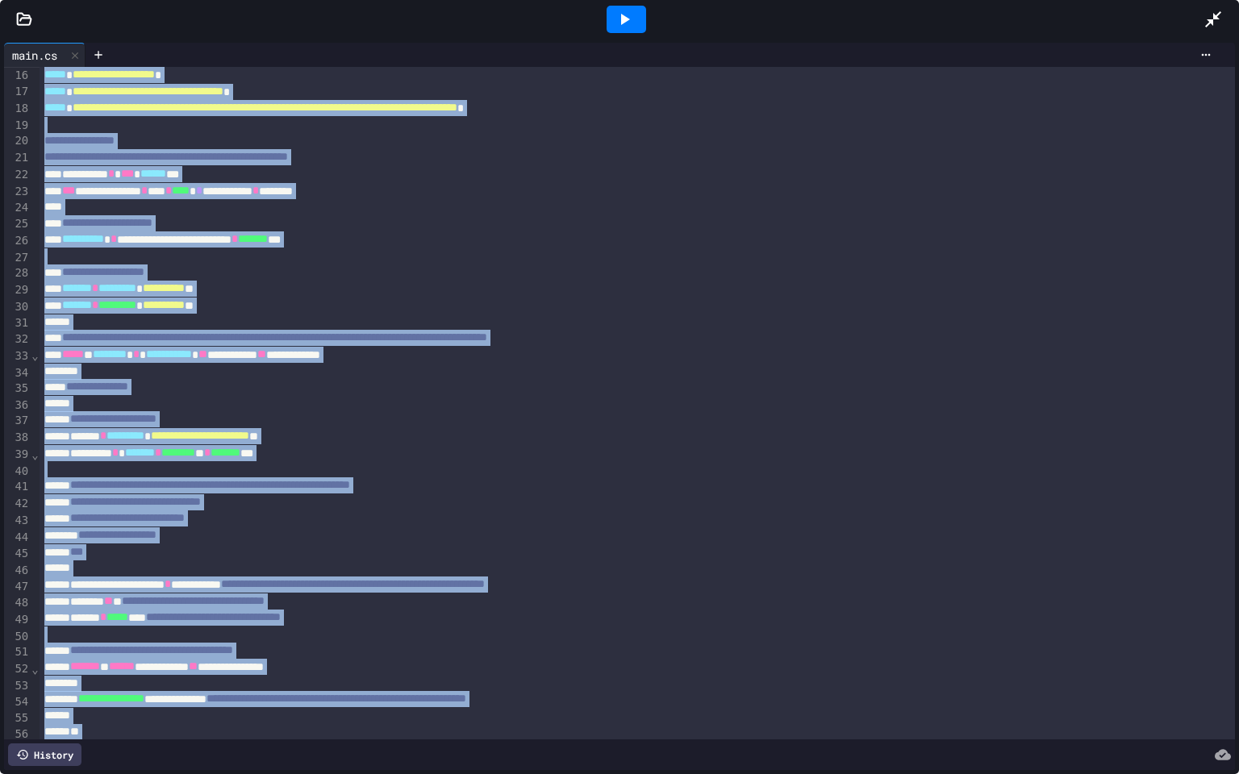
drag, startPoint x: 257, startPoint y: 606, endPoint x: 240, endPoint y: 0, distance: 606.7
click at [240, 0] on div "**********" at bounding box center [619, 387] width 1239 height 774
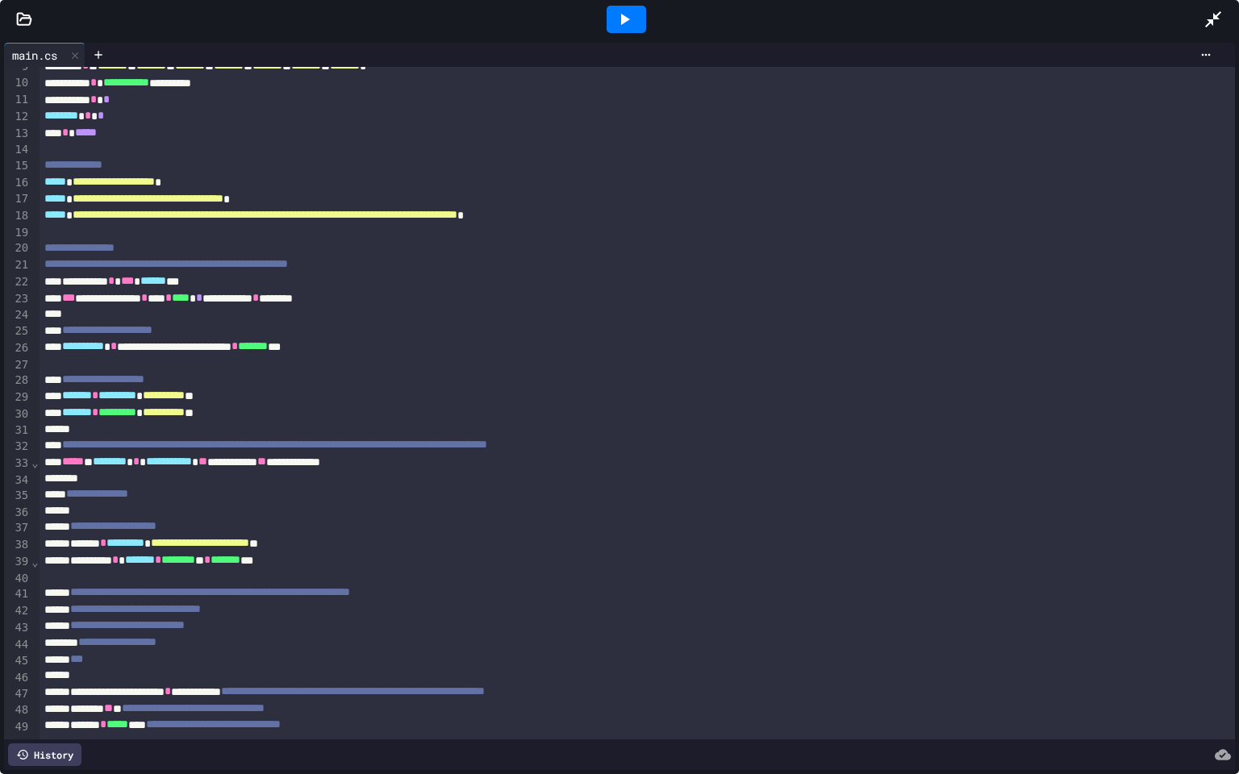
scroll to position [0, 0]
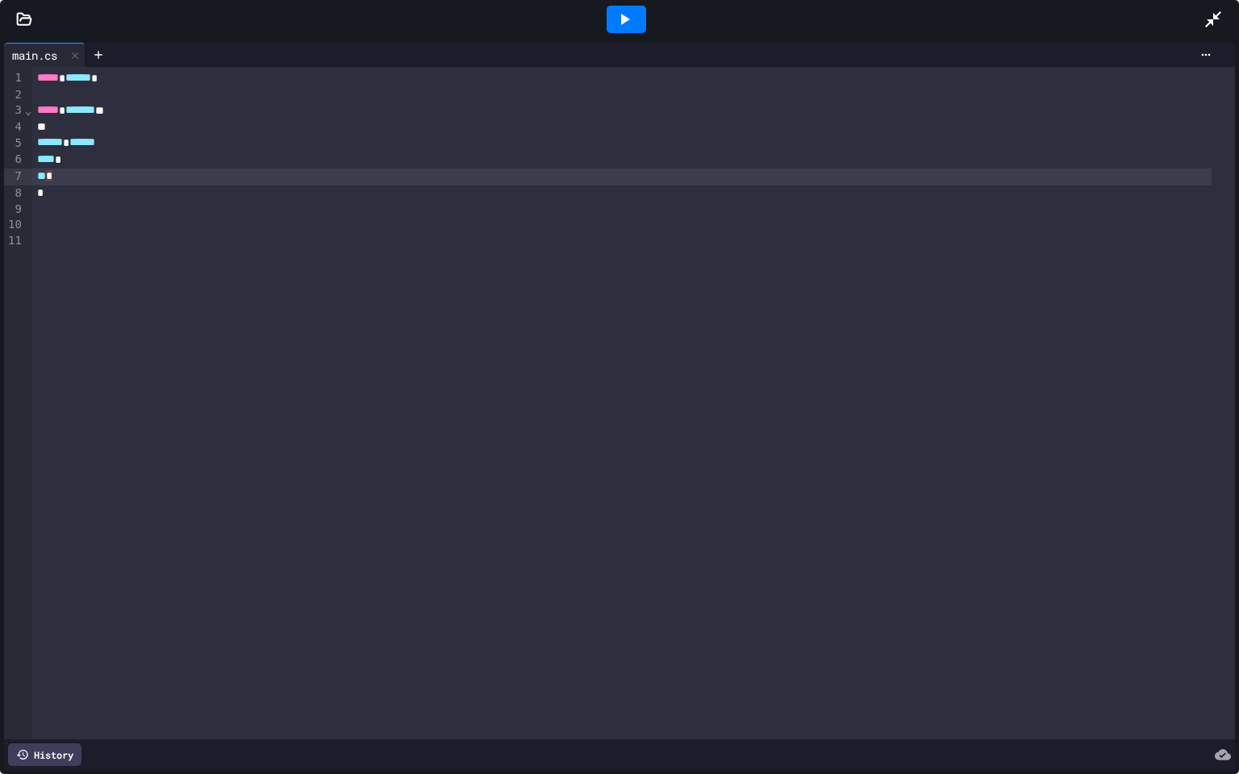
click at [110, 173] on div "*" at bounding box center [621, 177] width 1179 height 17
click at [110, 158] on div "*" at bounding box center [621, 160] width 1179 height 17
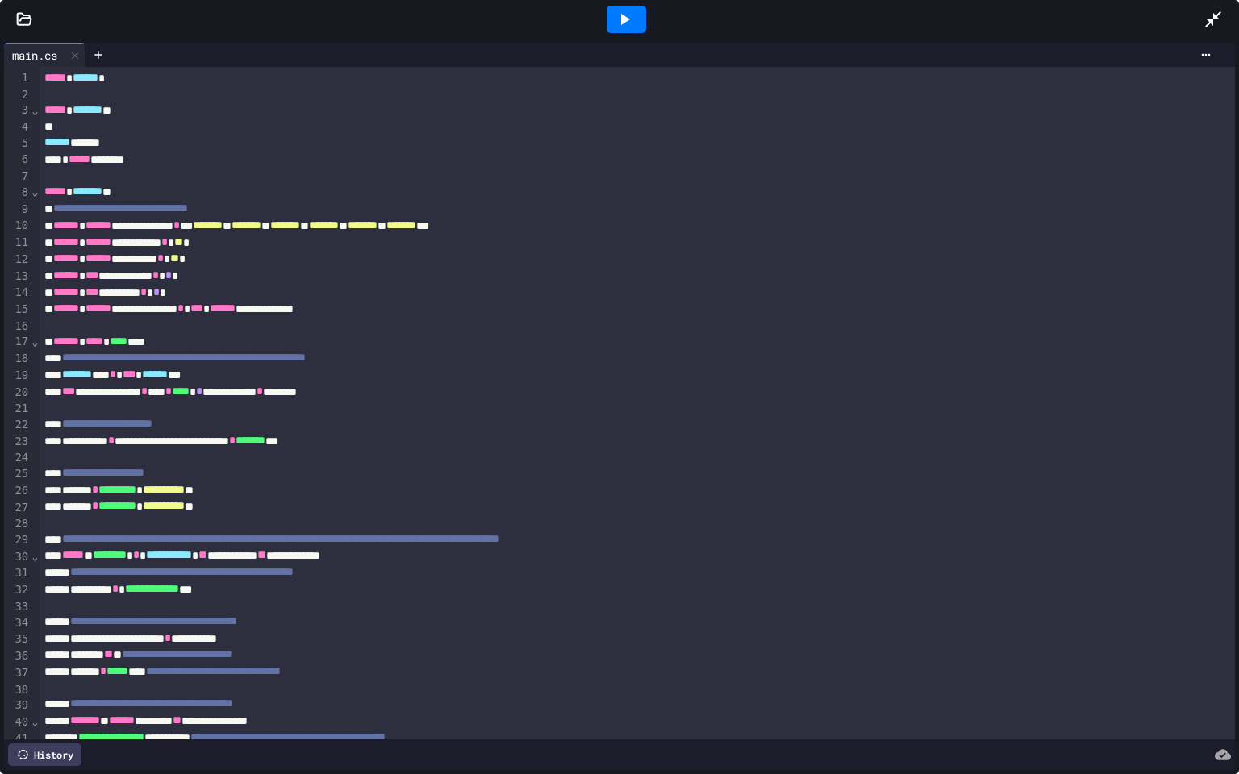
click at [621, 16] on icon at bounding box center [625, 19] width 9 height 11
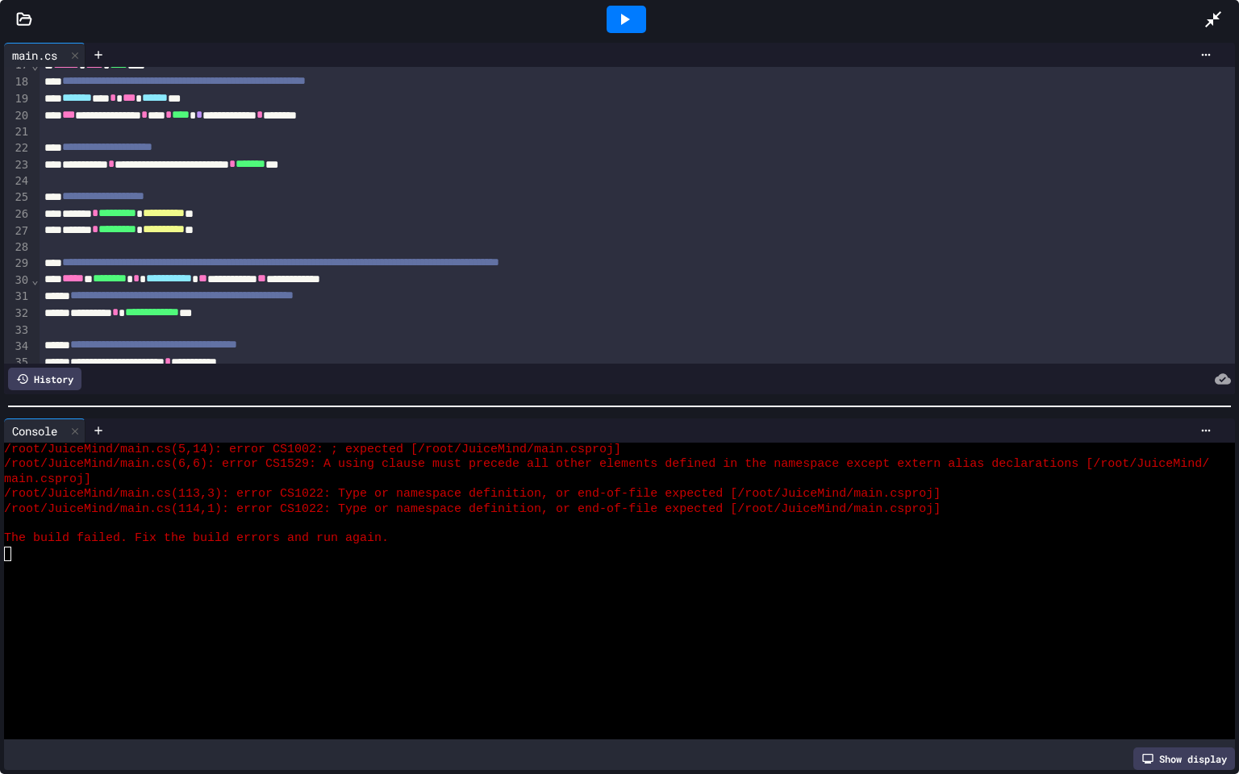
scroll to position [280, 0]
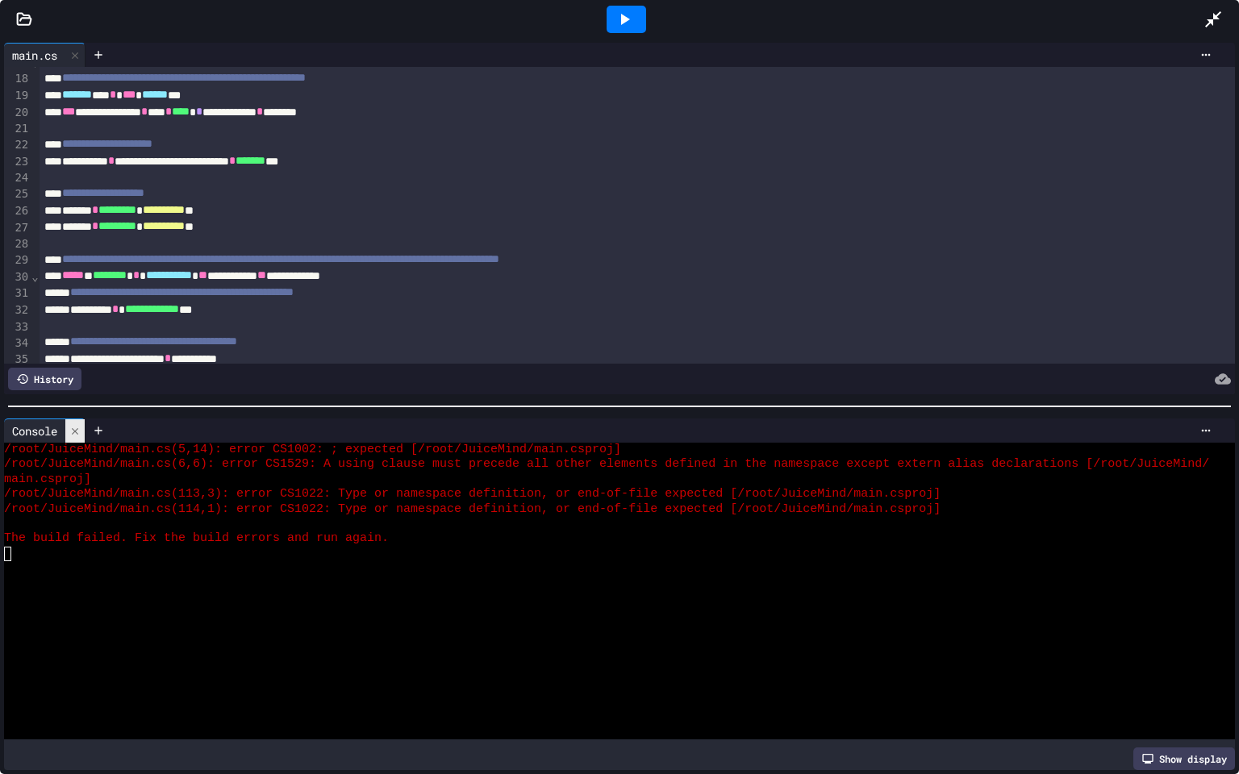
click at [81, 426] on icon at bounding box center [74, 431] width 11 height 11
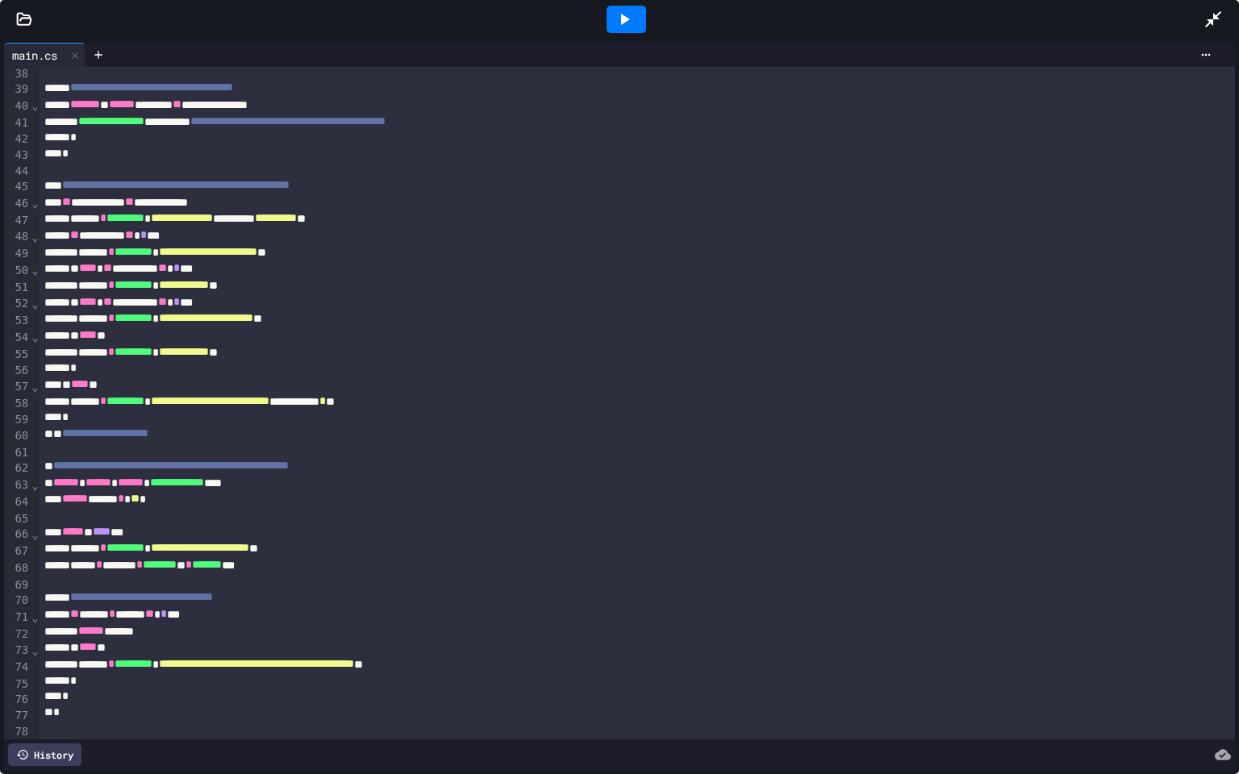
scroll to position [618, 0]
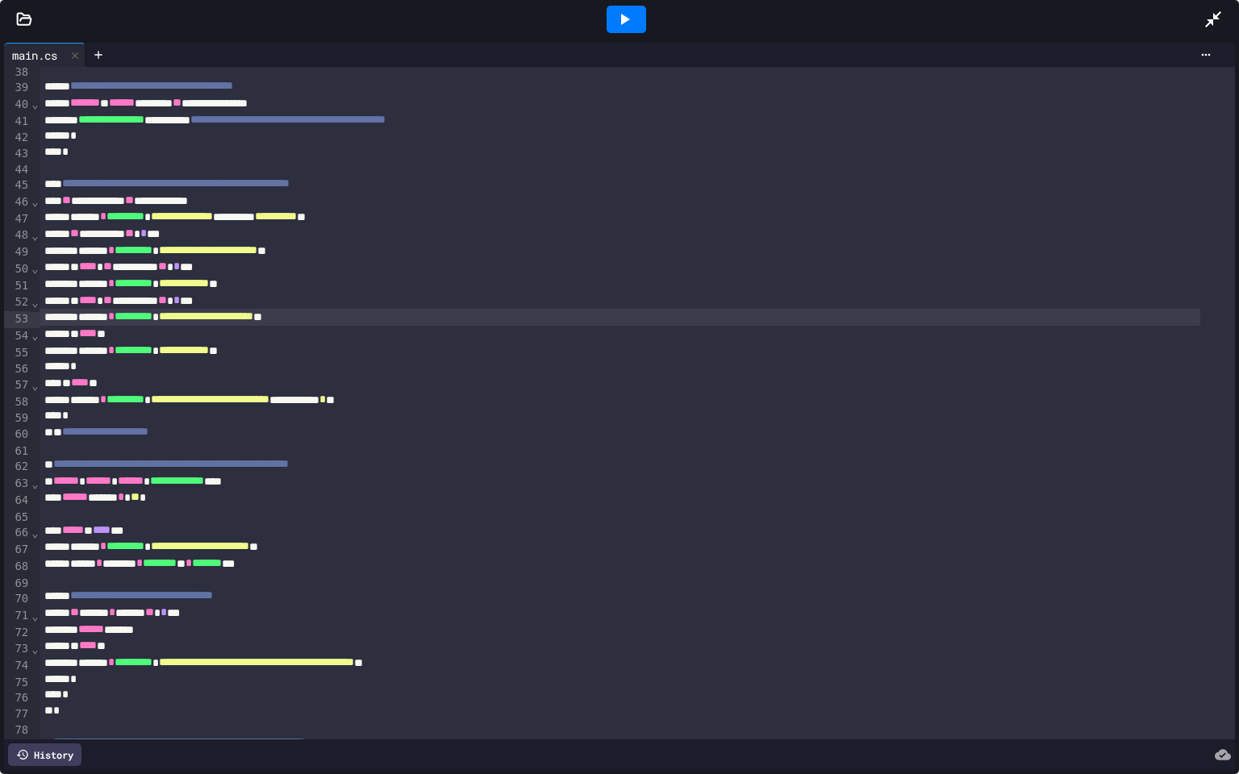
click at [232, 316] on span "**********" at bounding box center [206, 316] width 94 height 11
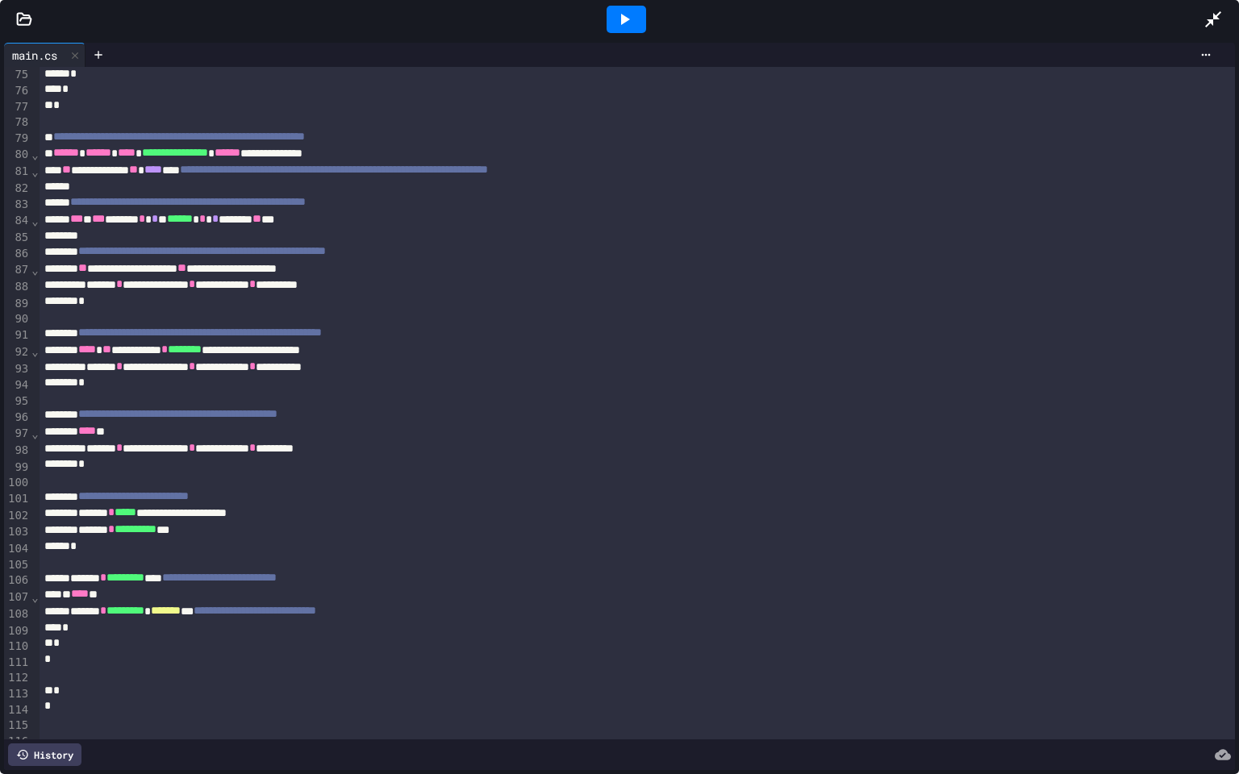
scroll to position [1279, 0]
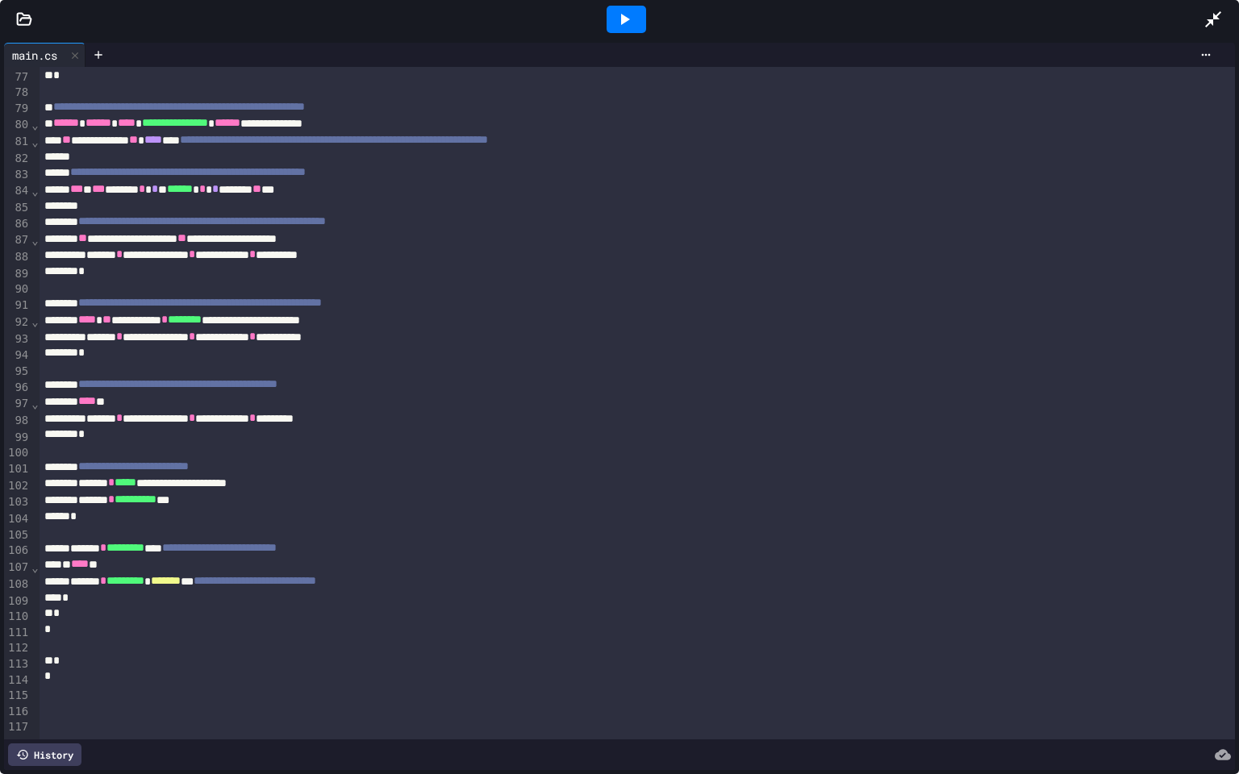
click at [1216, 20] on icon at bounding box center [1212, 19] width 19 height 19
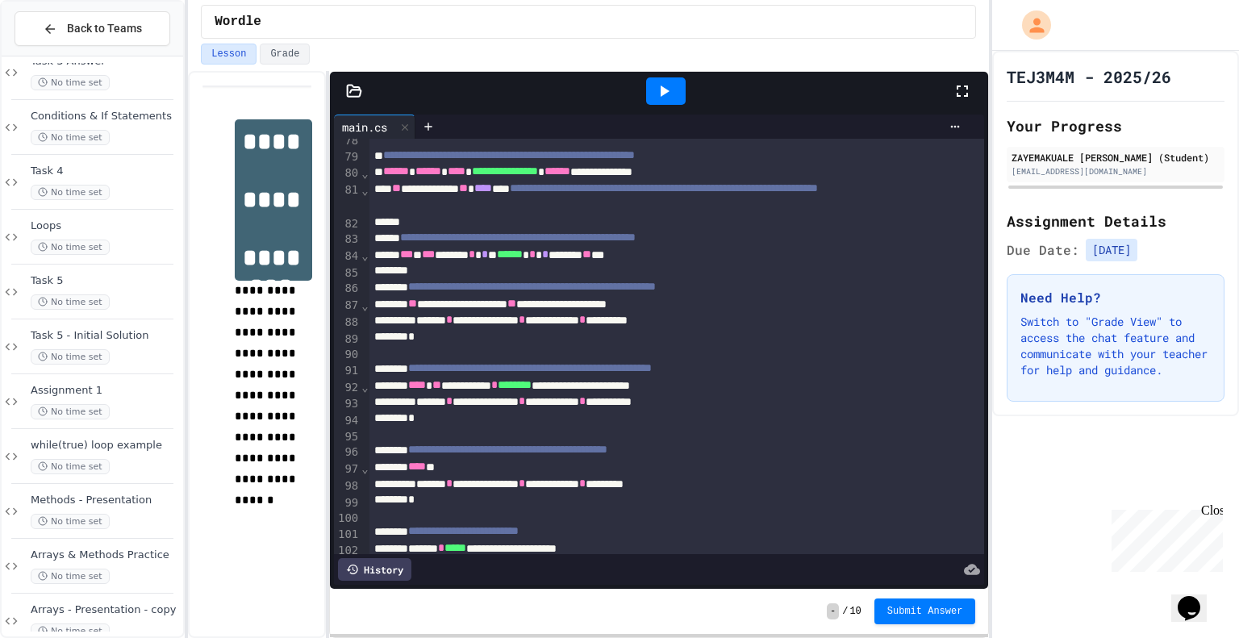
click at [660, 86] on icon at bounding box center [663, 90] width 19 height 19
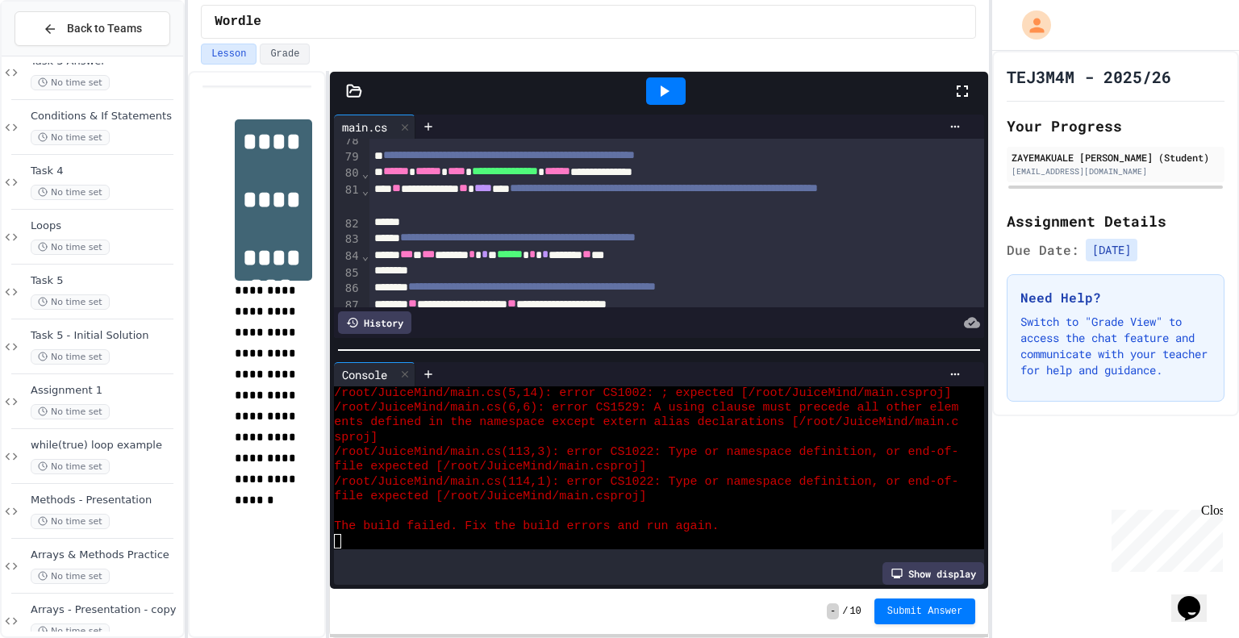
click at [955, 96] on icon at bounding box center [961, 90] width 19 height 19
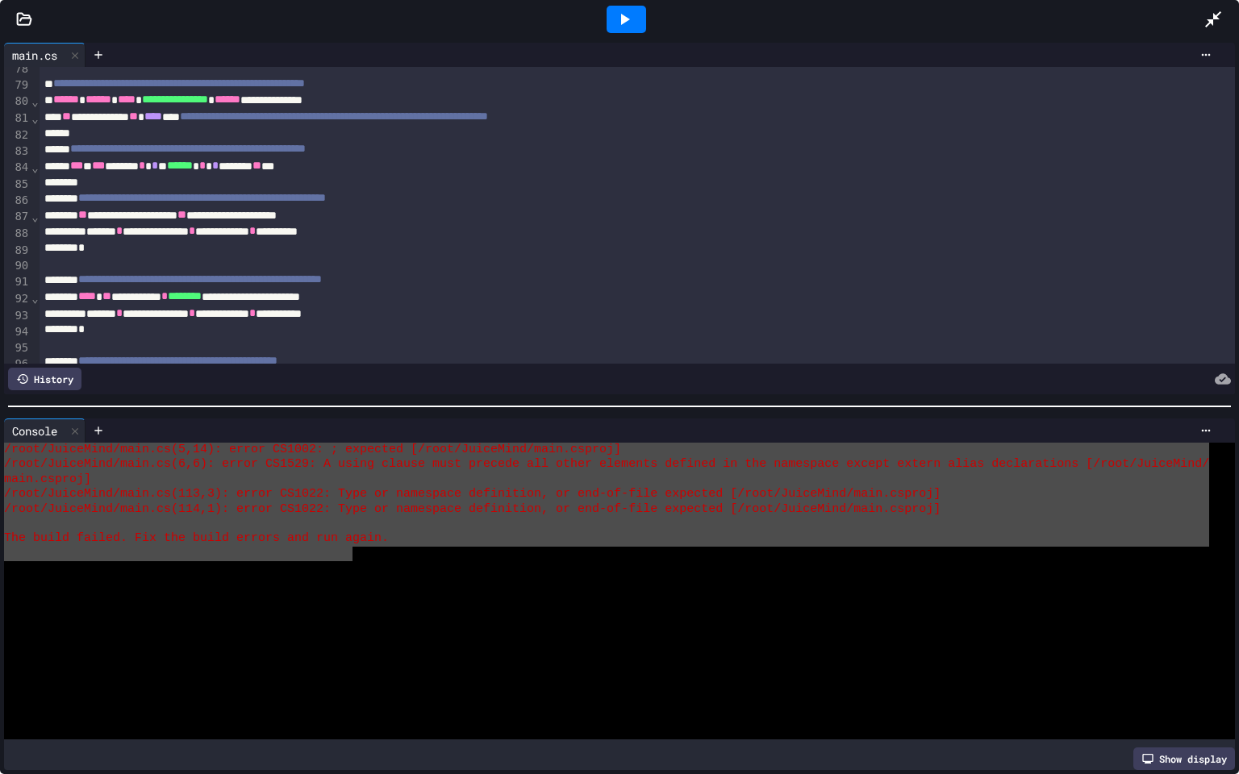
drag, startPoint x: 7, startPoint y: 444, endPoint x: 446, endPoint y: 540, distance: 449.1
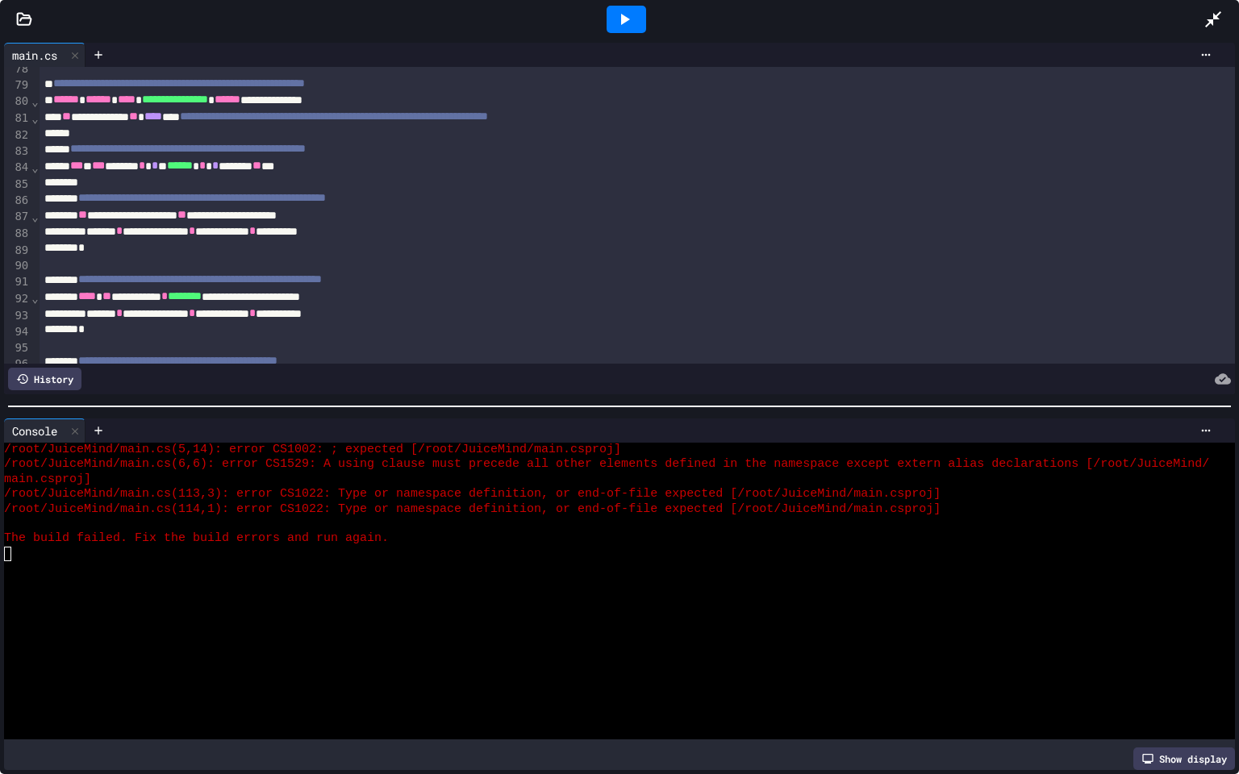
click at [1215, 26] on icon at bounding box center [1212, 19] width 19 height 19
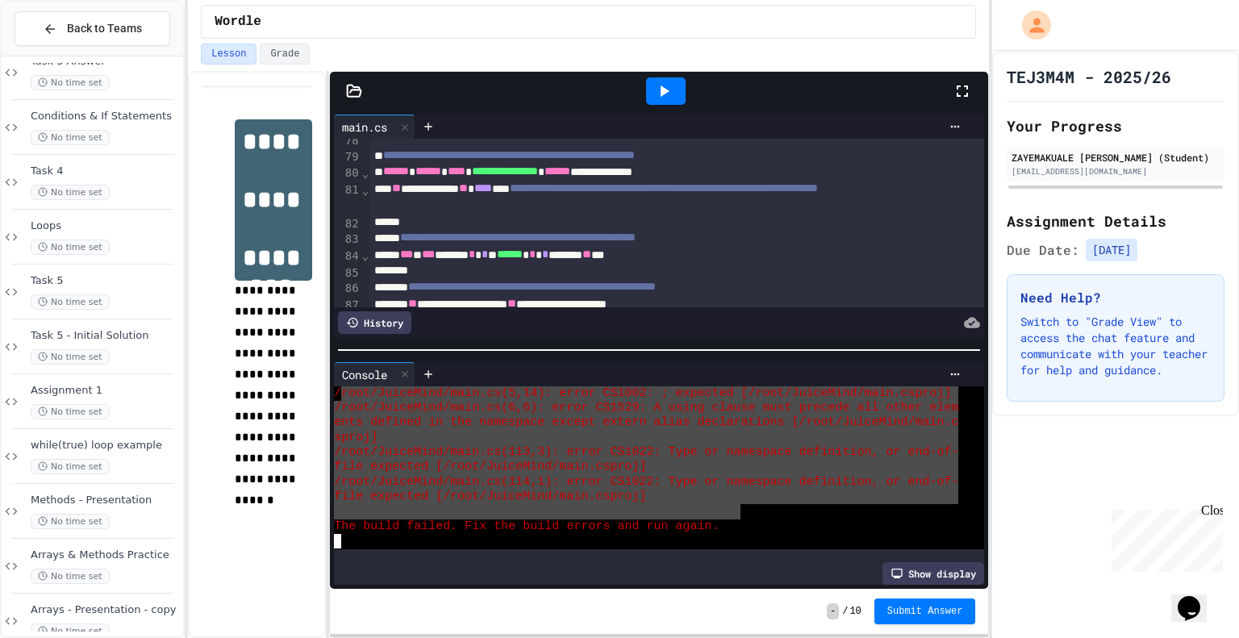
drag, startPoint x: 342, startPoint y: 385, endPoint x: 719, endPoint y: 506, distance: 395.8
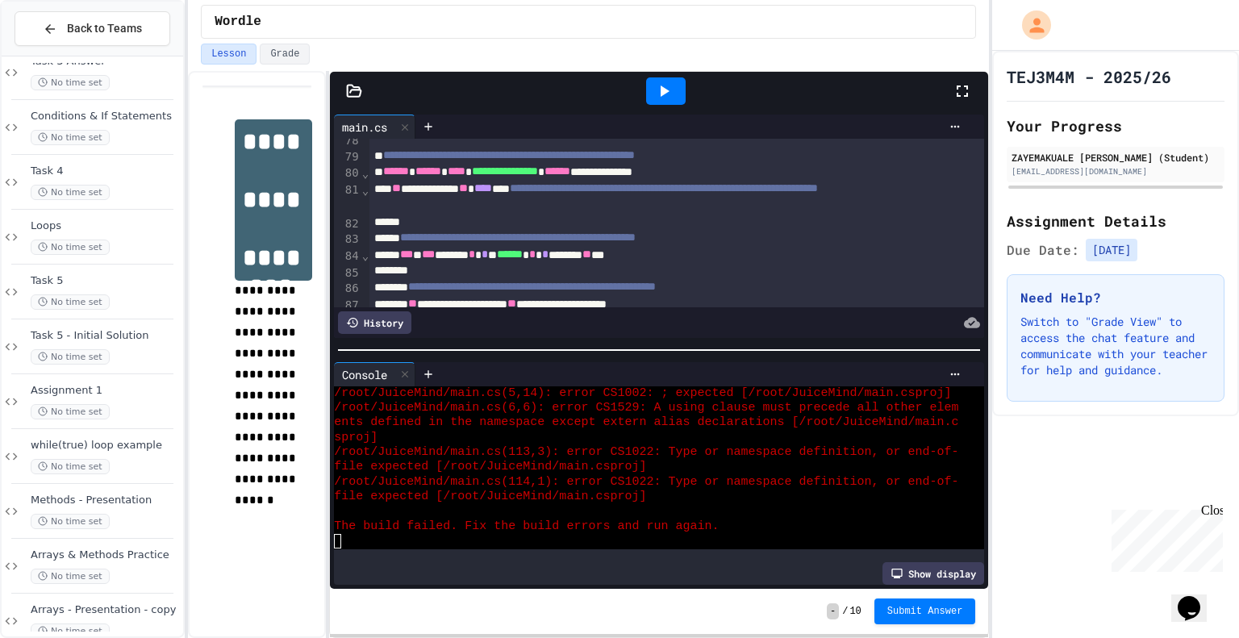
click at [965, 86] on icon at bounding box center [962, 90] width 11 height 11
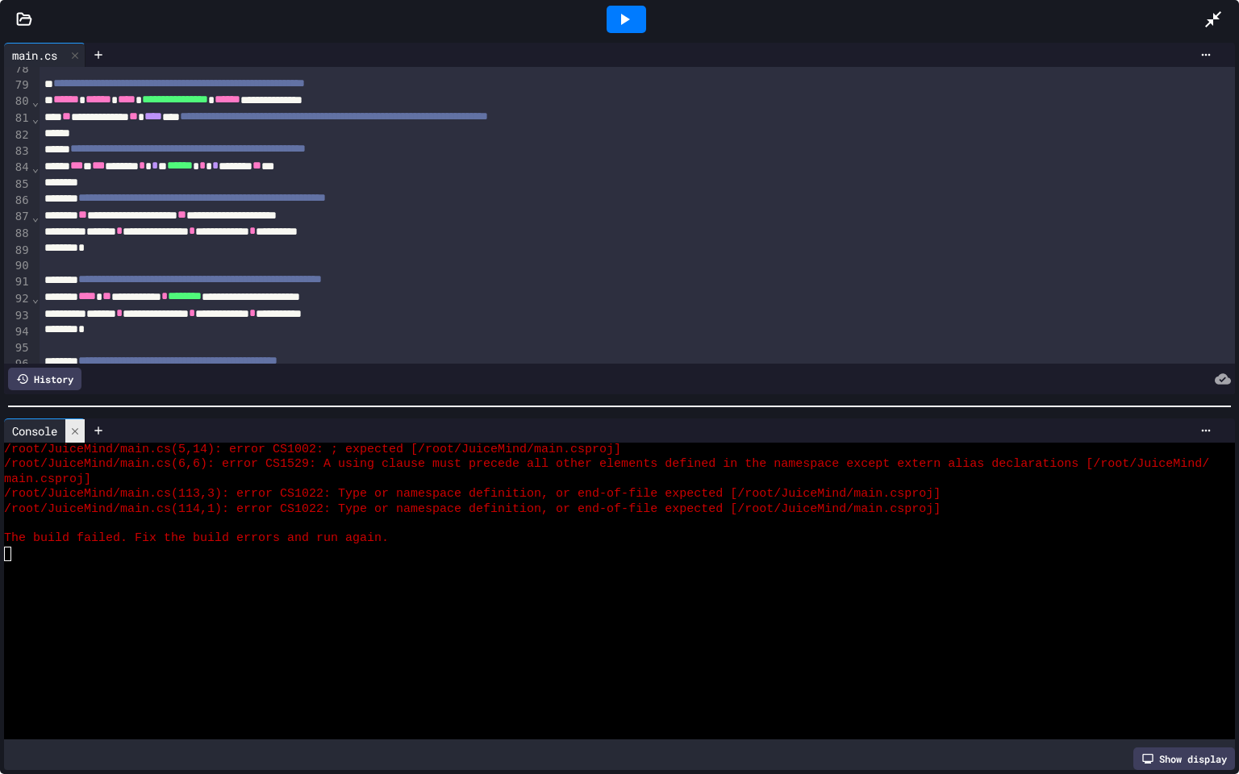
click at [78, 427] on icon at bounding box center [75, 430] width 6 height 6
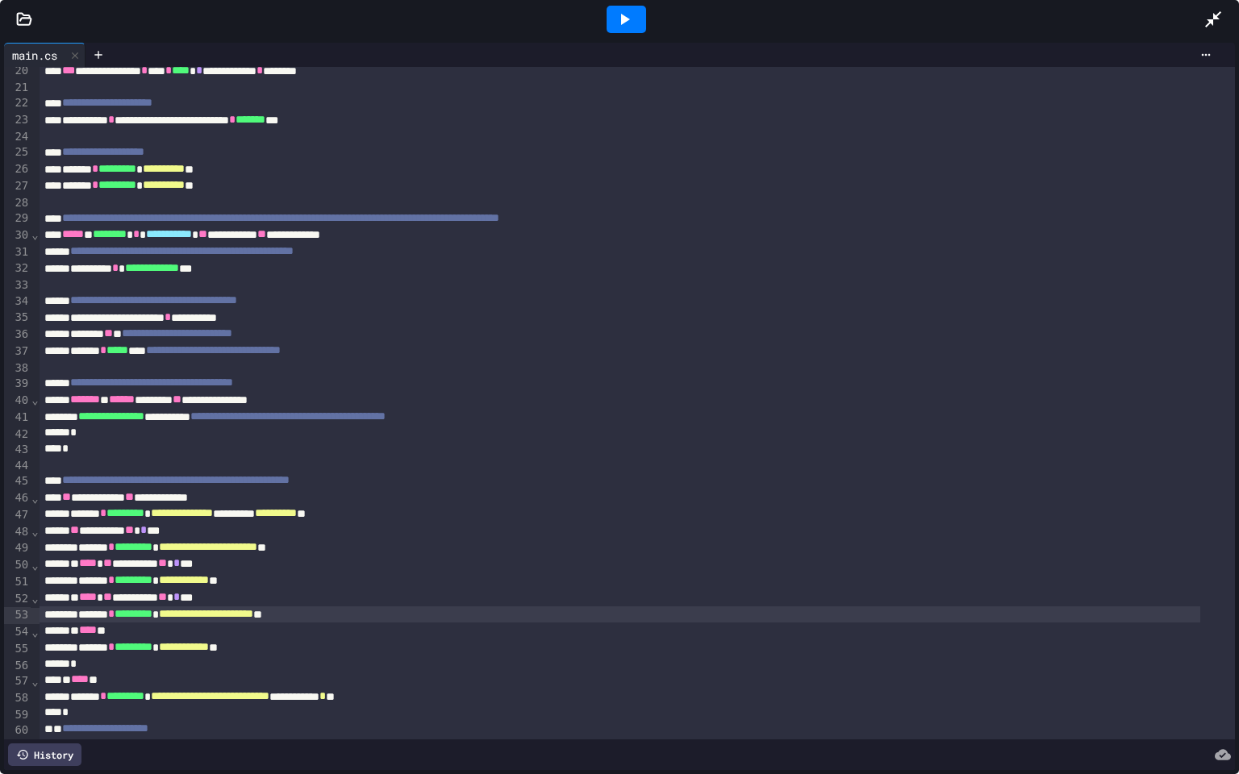
scroll to position [0, 0]
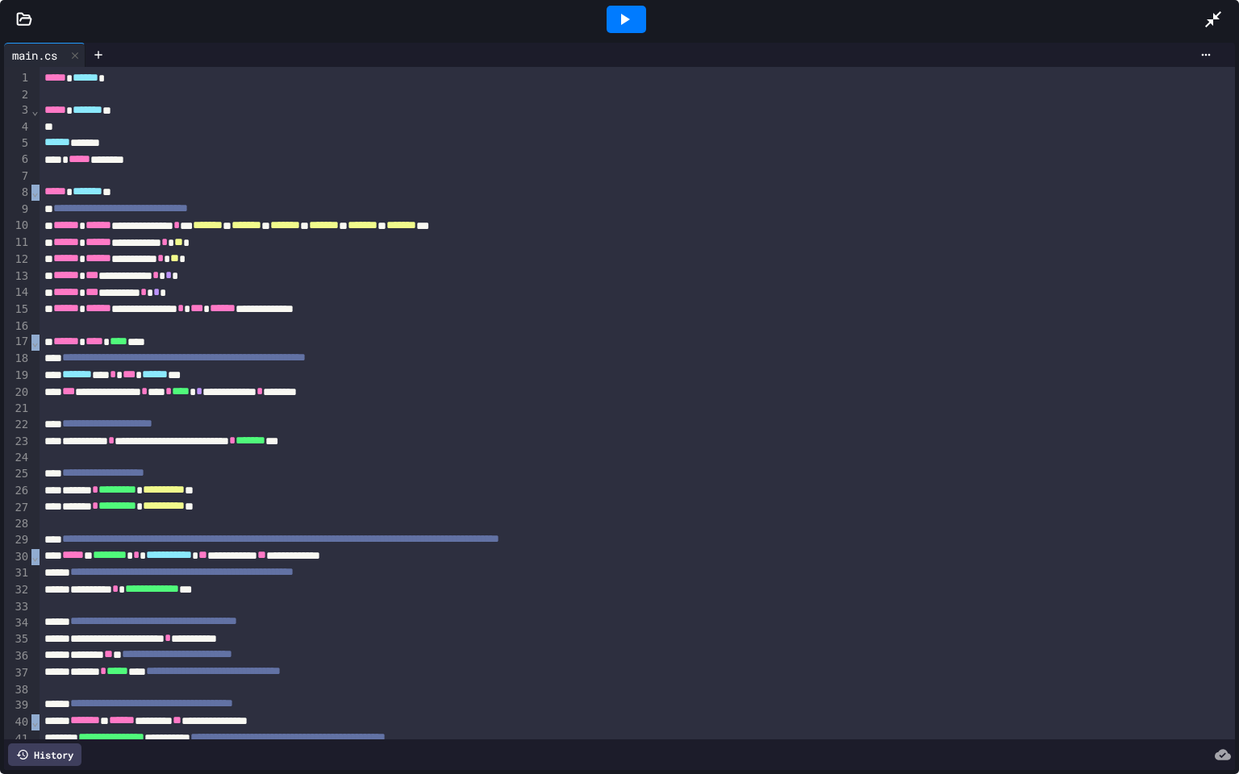
drag, startPoint x: 36, startPoint y: 79, endPoint x: 85, endPoint y: 100, distance: 52.7
click at [85, 100] on div "**********" at bounding box center [619, 403] width 1231 height 673
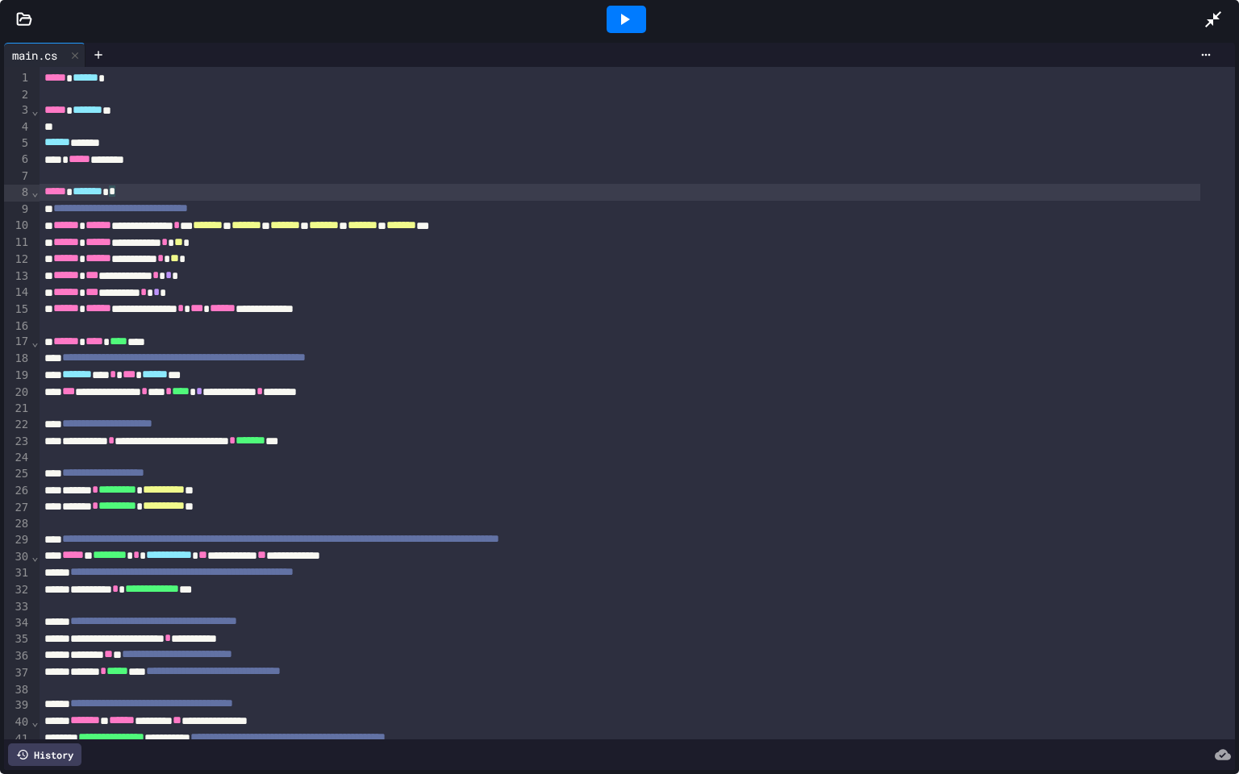
click at [205, 197] on div "***** ******* *" at bounding box center [620, 192] width 1161 height 17
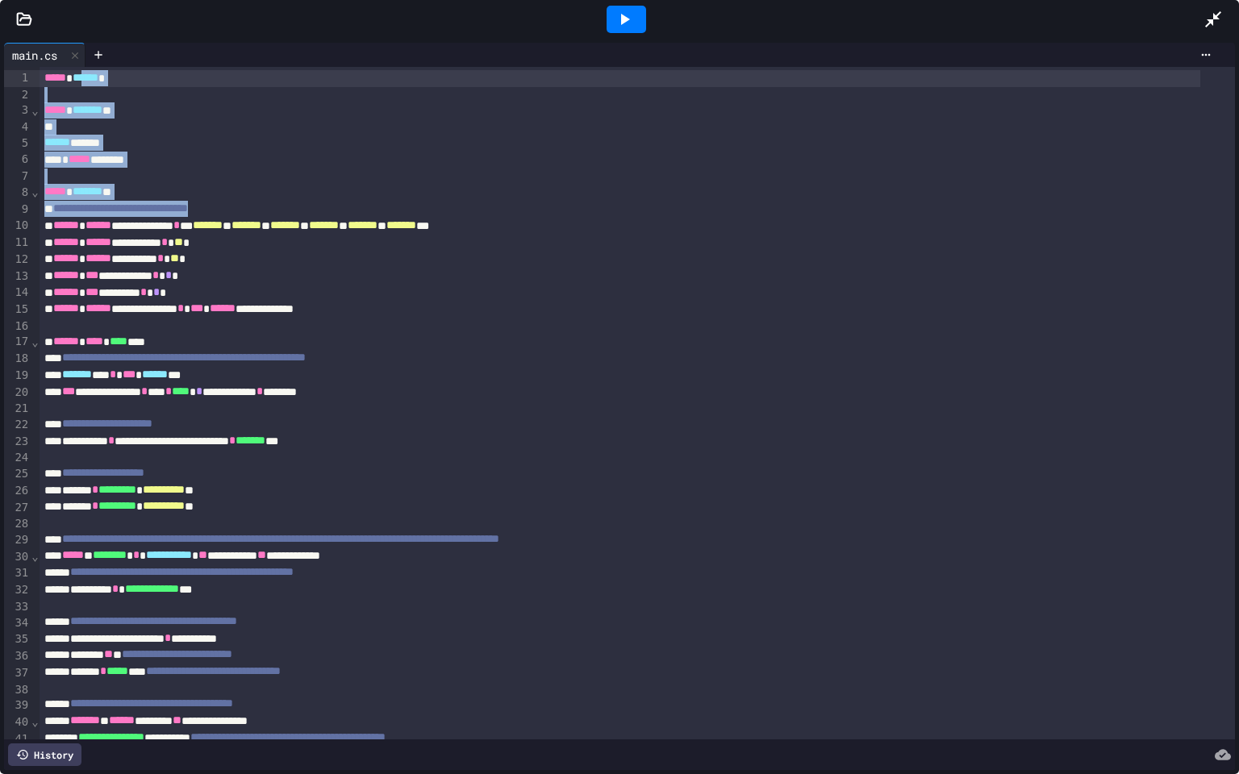
drag, startPoint x: 261, startPoint y: 206, endPoint x: 94, endPoint y: 81, distance: 208.6
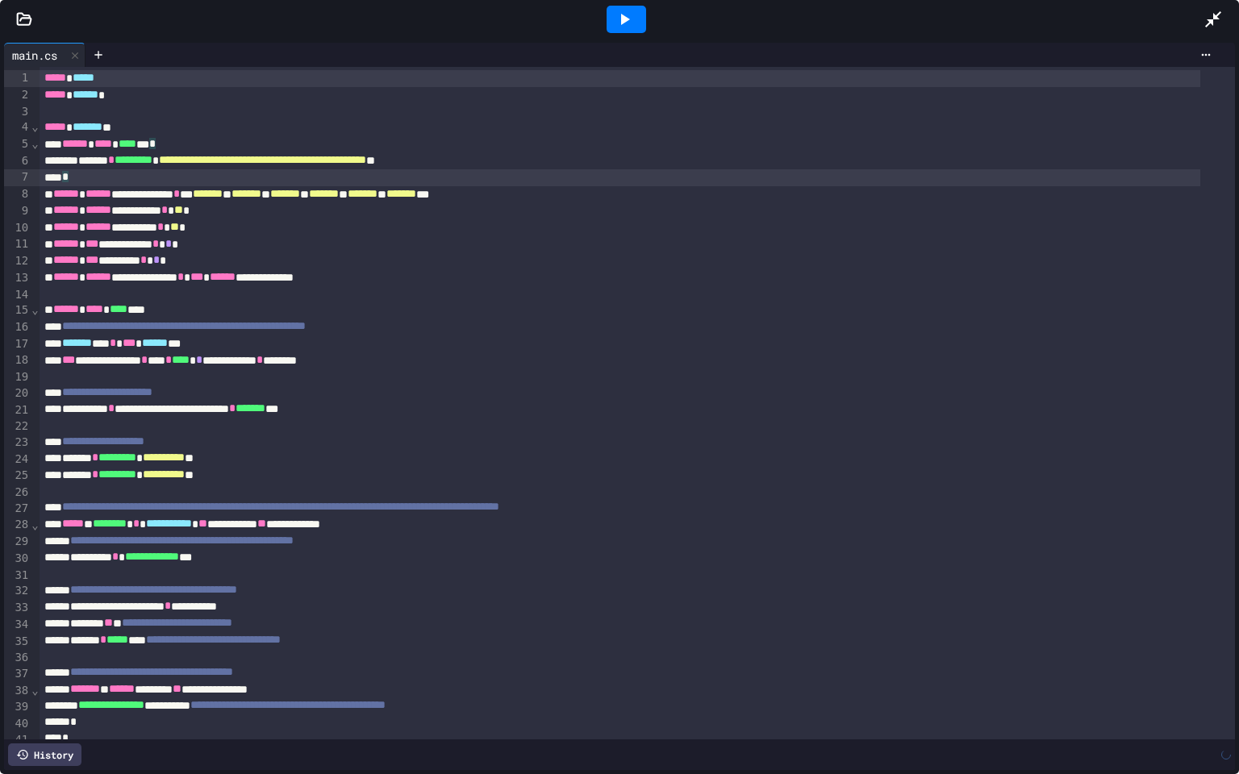
click at [94, 81] on span "*****" at bounding box center [84, 77] width 22 height 11
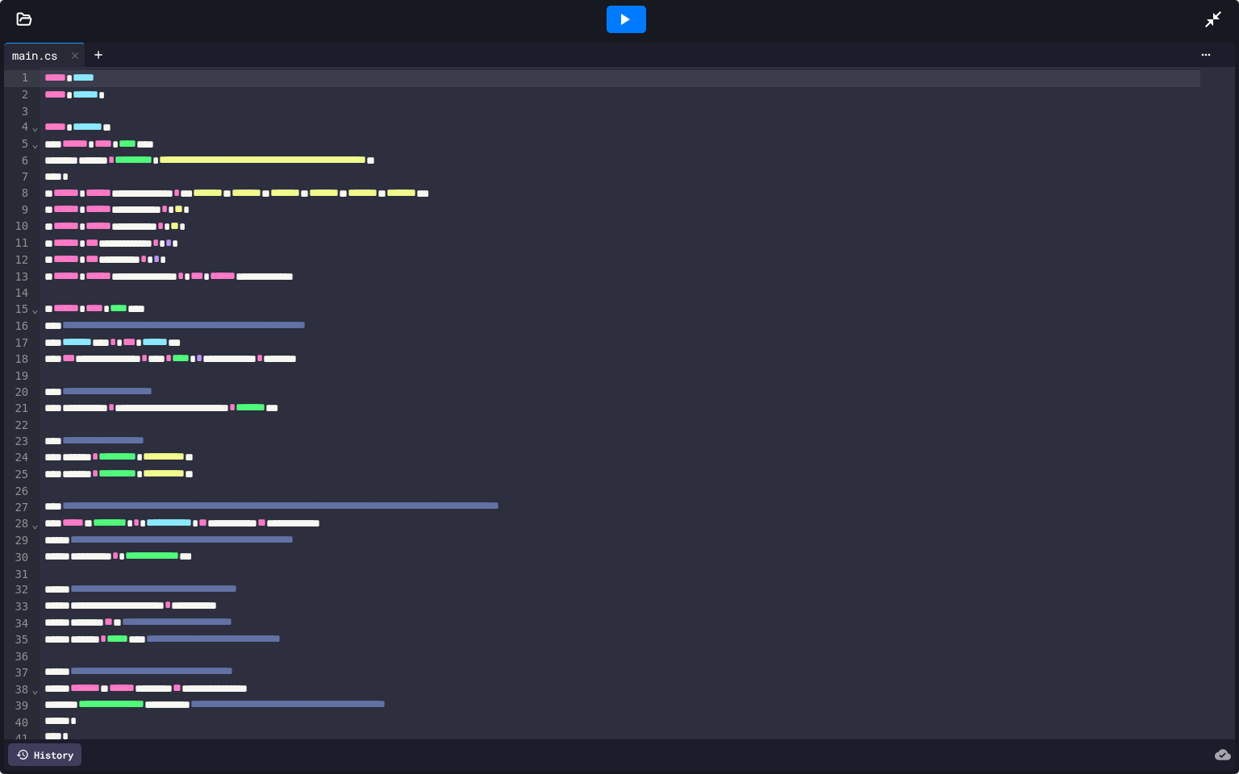
click at [119, 77] on div "***** *****" at bounding box center [620, 78] width 1161 height 17
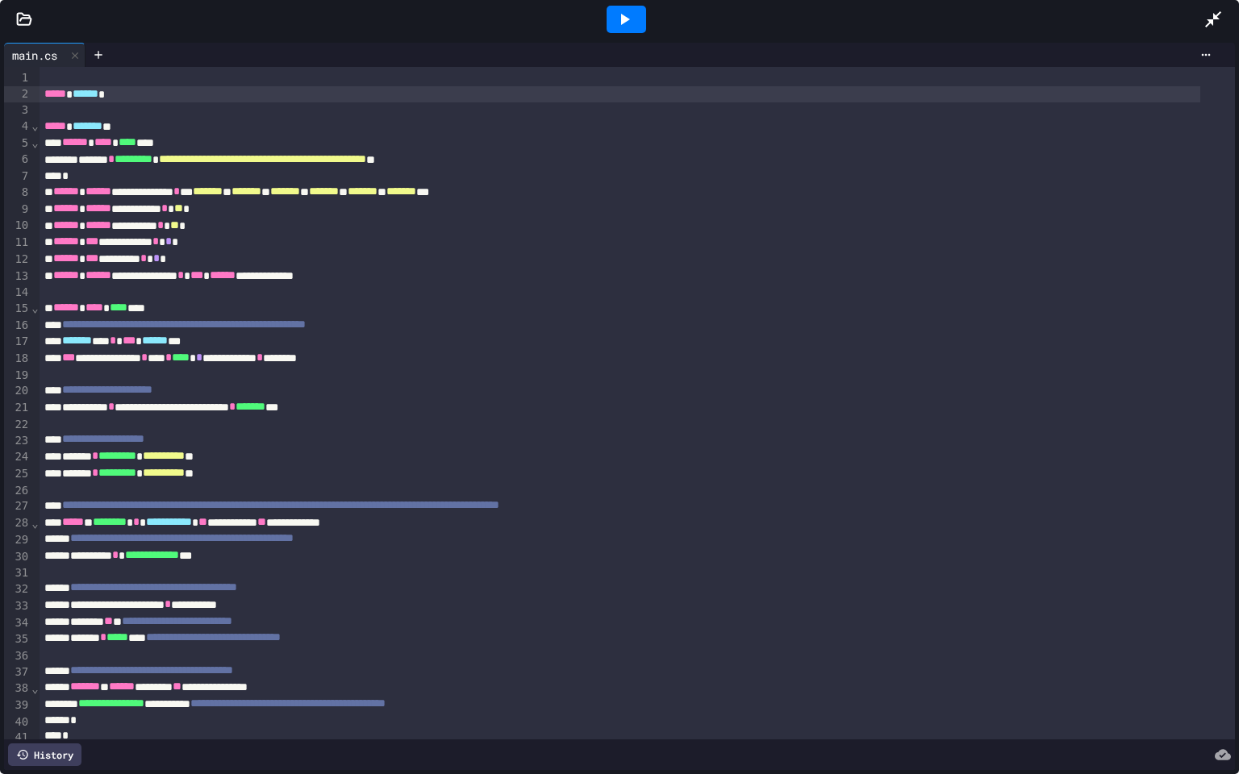
click at [40, 97] on div "***** ****** *" at bounding box center [620, 94] width 1161 height 17
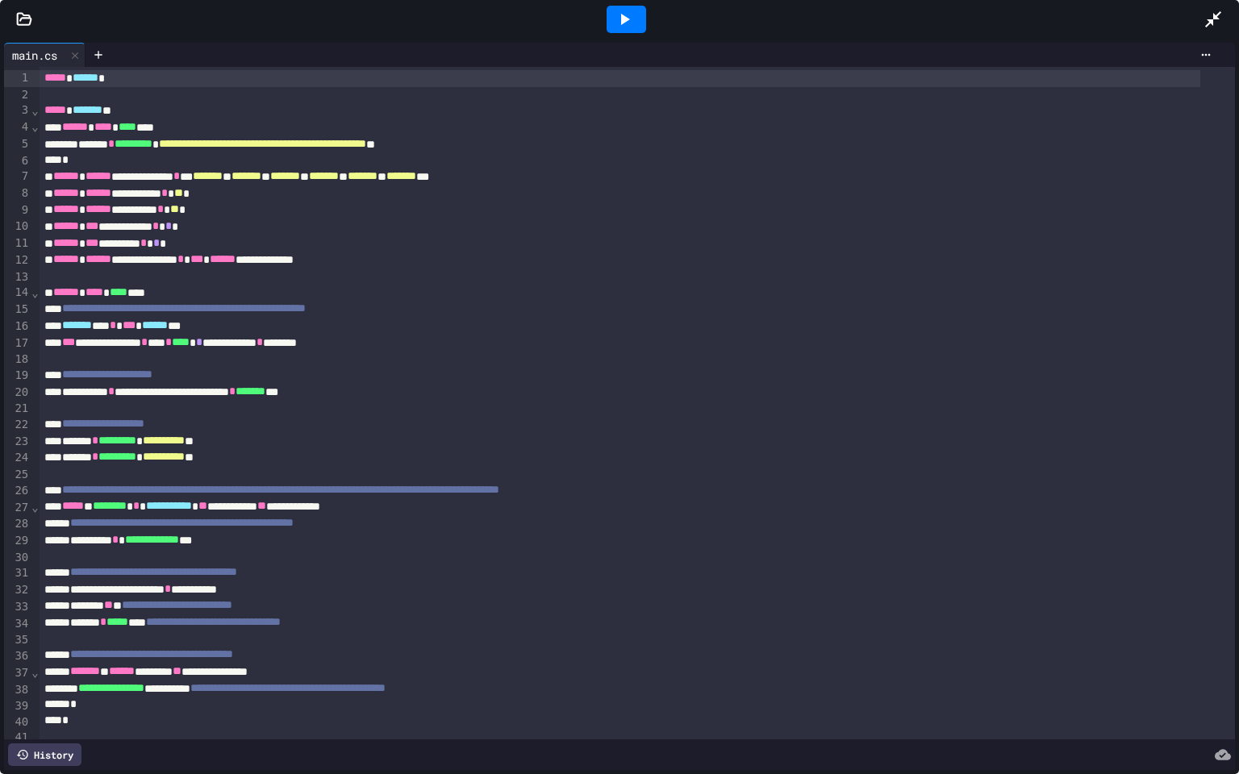
click at [617, 19] on icon at bounding box center [624, 19] width 19 height 19
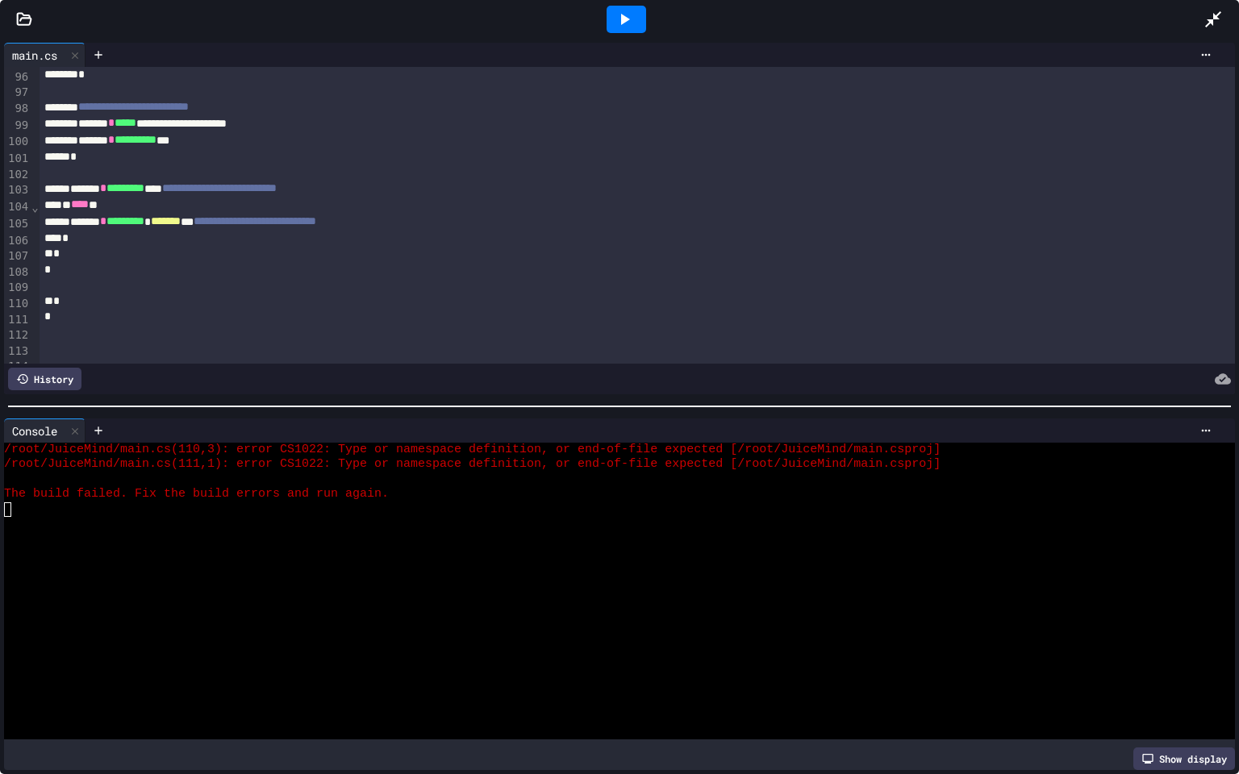
scroll to position [1567, 0]
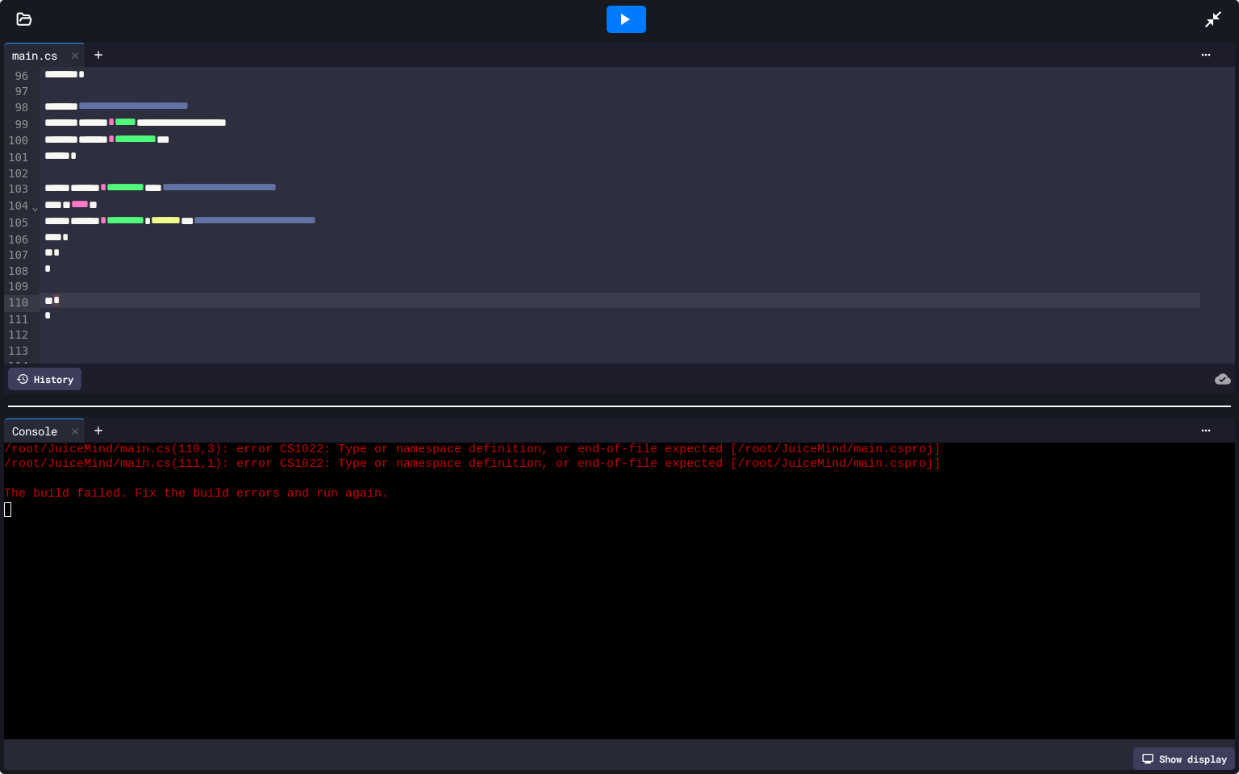
click at [68, 303] on div "*" at bounding box center [620, 301] width 1161 height 16
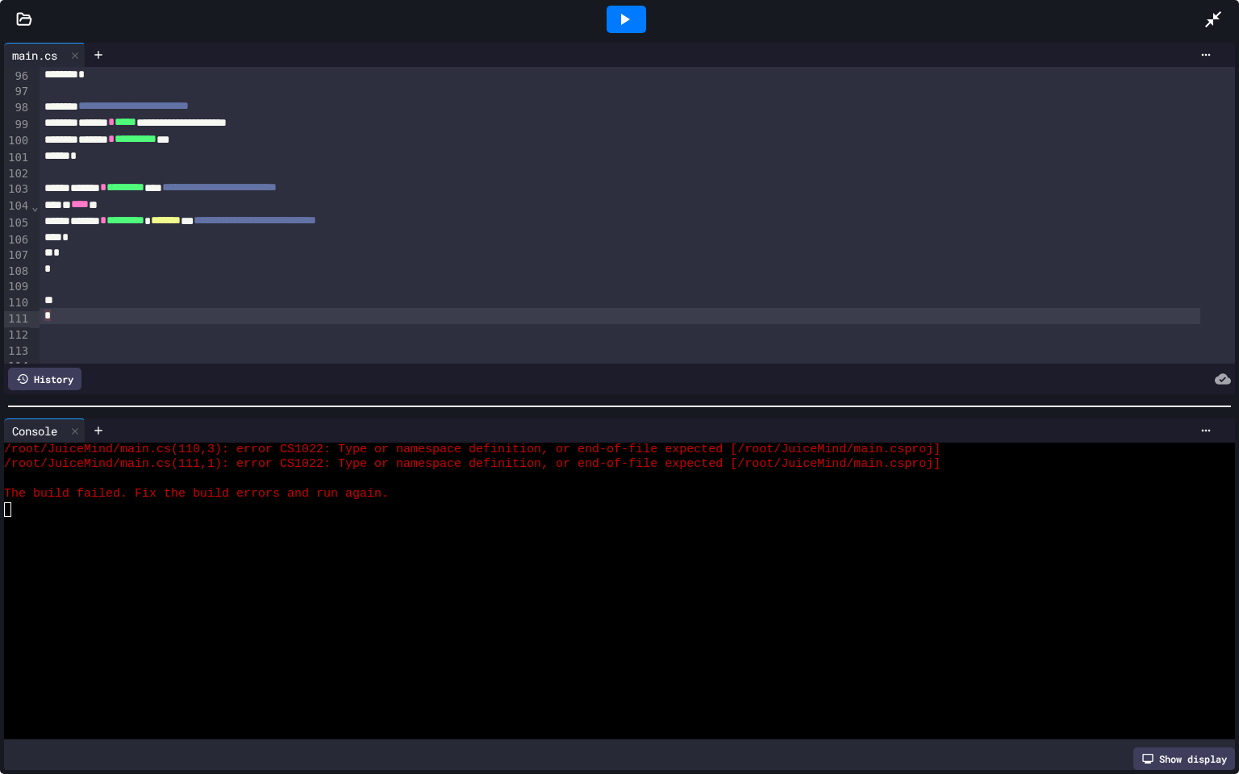
click at [59, 320] on div "*" at bounding box center [620, 316] width 1161 height 16
